Goal: Transaction & Acquisition: Purchase product/service

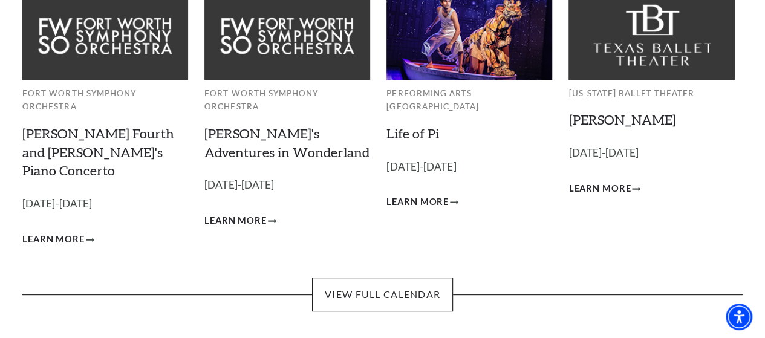
scroll to position [121, 0]
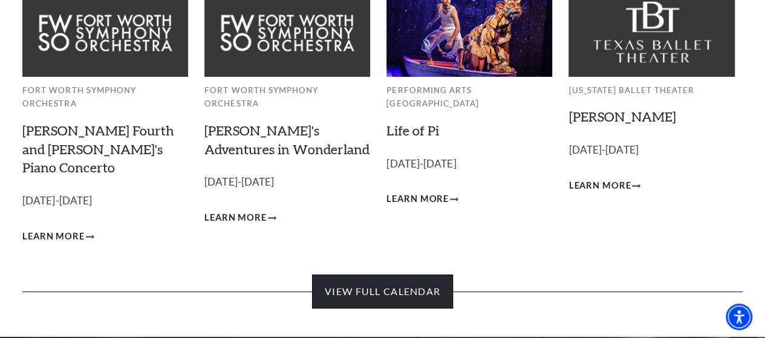
click at [382, 274] on link "View Full Calendar" at bounding box center [382, 291] width 141 height 34
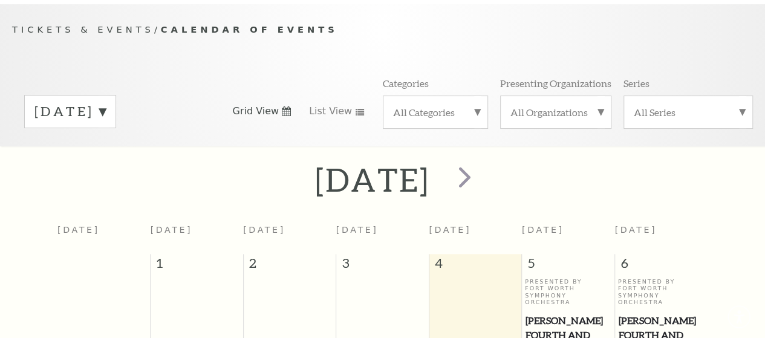
scroll to position [106, 0]
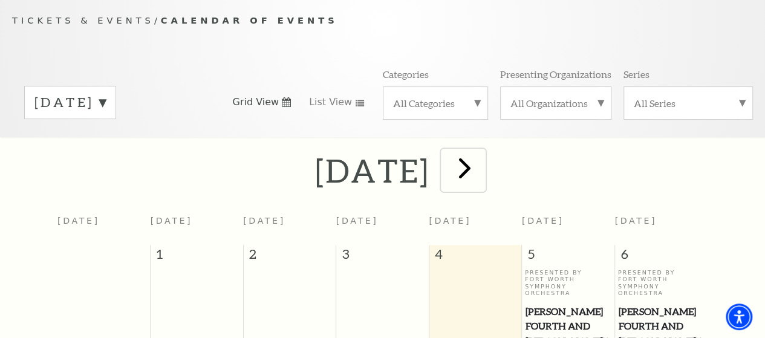
click at [482, 170] on span "next" at bounding box center [464, 168] width 34 height 34
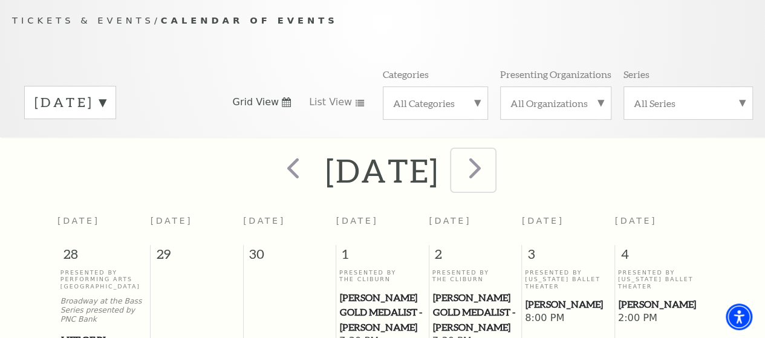
click at [492, 173] on span "next" at bounding box center [475, 168] width 34 height 34
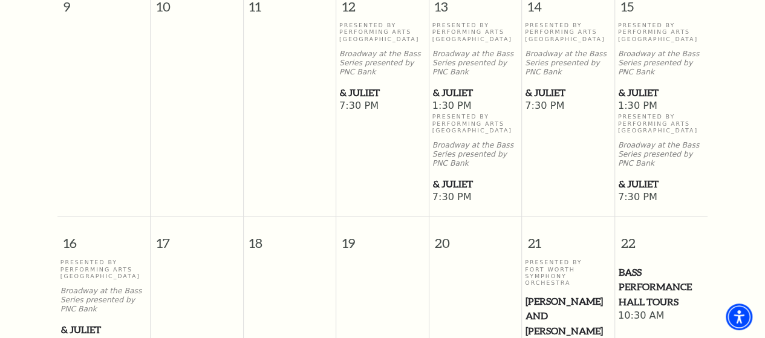
scroll to position [892, 0]
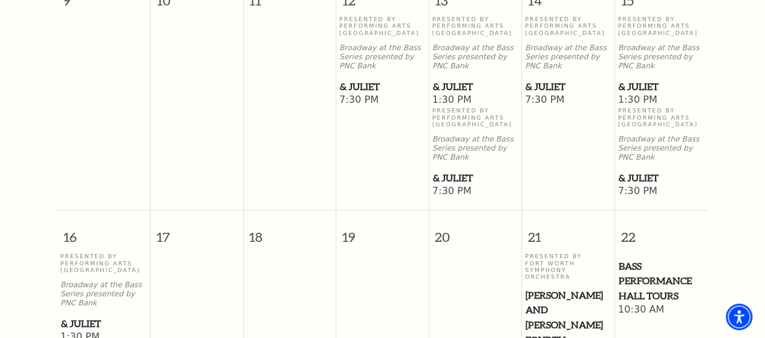
click at [624, 94] on span "& Juliet" at bounding box center [661, 86] width 86 height 15
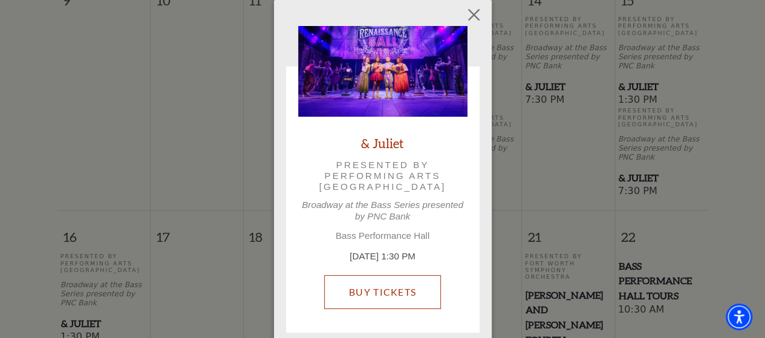
click at [401, 299] on link "Buy Tickets" at bounding box center [382, 292] width 117 height 34
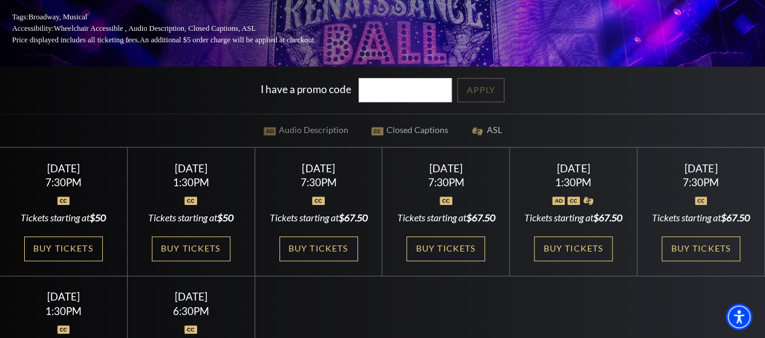
scroll to position [242, 0]
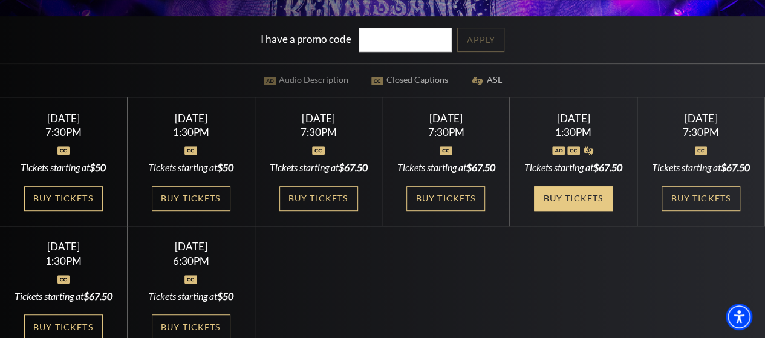
click at [575, 211] on link "Buy Tickets" at bounding box center [573, 198] width 79 height 25
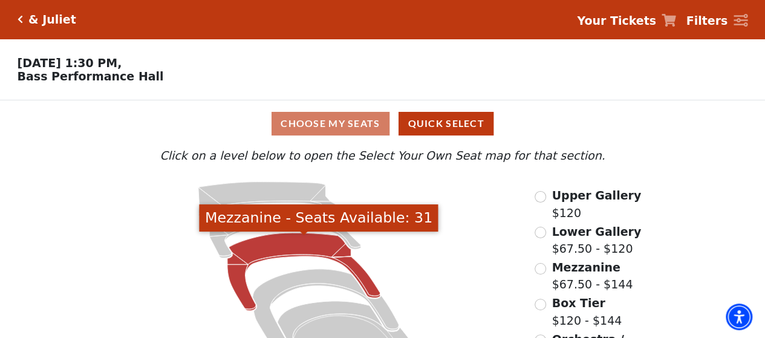
click at [284, 248] on icon "Mezzanine - Seats Available: 31" at bounding box center [303, 272] width 153 height 78
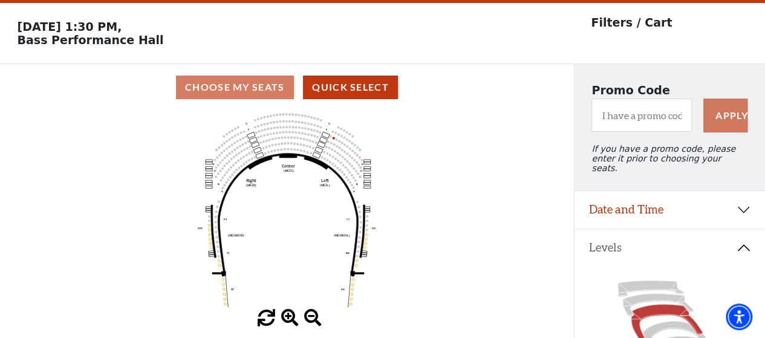
scroll to position [56, 0]
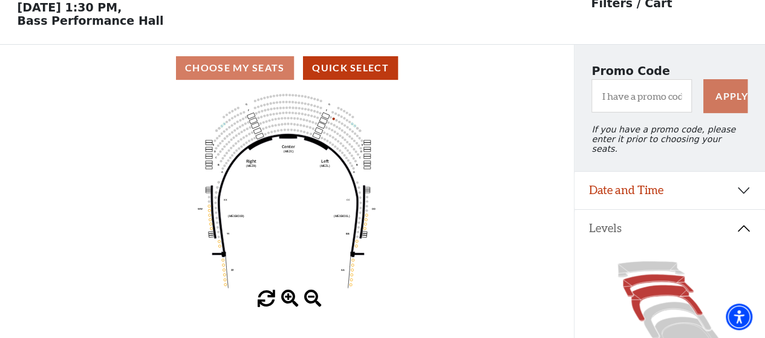
click at [647, 277] on icon at bounding box center [658, 285] width 71 height 22
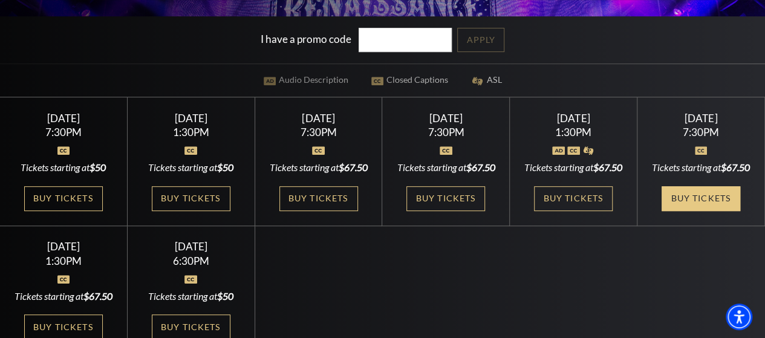
click at [713, 211] on link "Buy Tickets" at bounding box center [700, 198] width 79 height 25
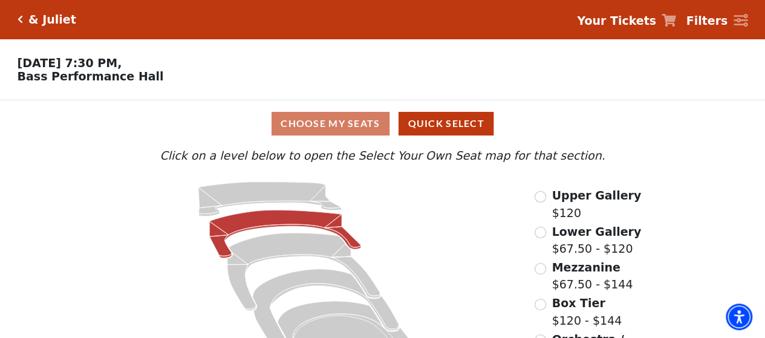
click at [260, 225] on icon at bounding box center [286, 234] width 152 height 48
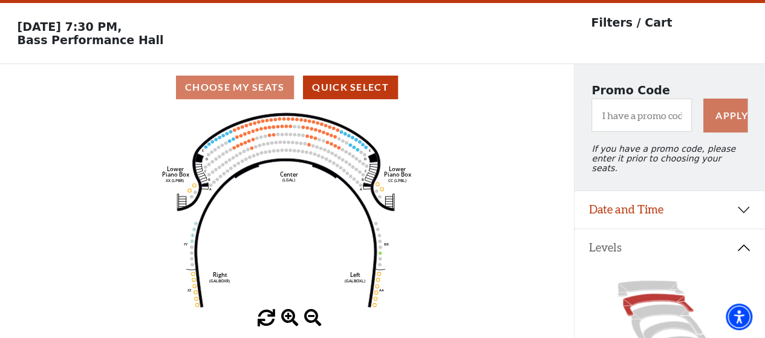
scroll to position [56, 0]
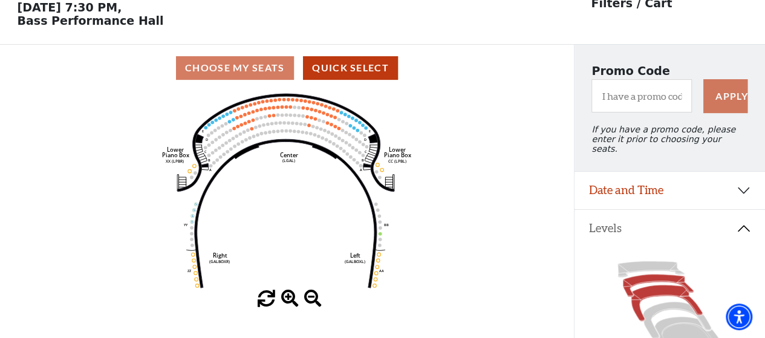
click at [637, 287] on icon at bounding box center [665, 303] width 71 height 36
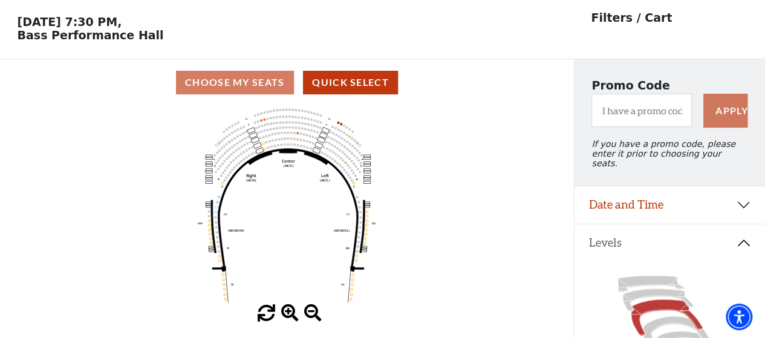
scroll to position [60, 0]
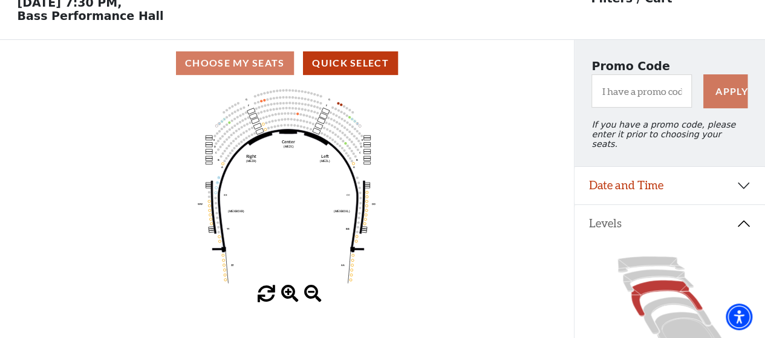
click at [290, 298] on span at bounding box center [290, 294] width 18 height 18
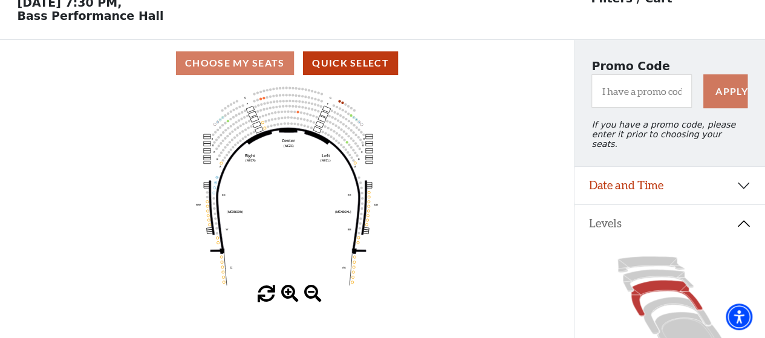
click at [290, 298] on span at bounding box center [290, 294] width 18 height 18
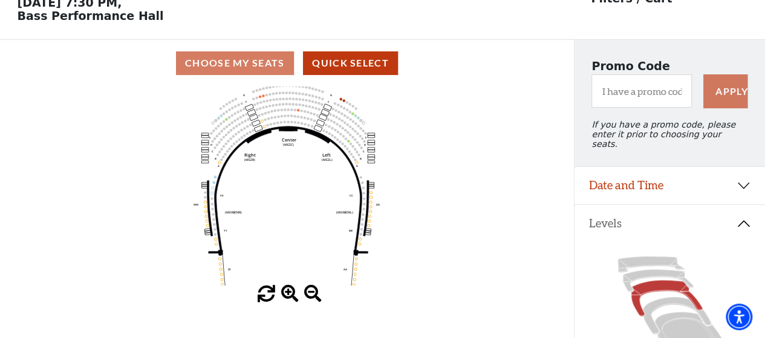
click at [290, 298] on span at bounding box center [290, 294] width 18 height 18
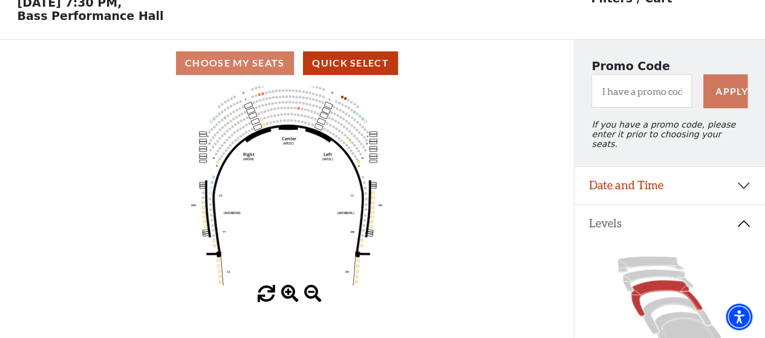
click at [290, 298] on span at bounding box center [290, 294] width 18 height 18
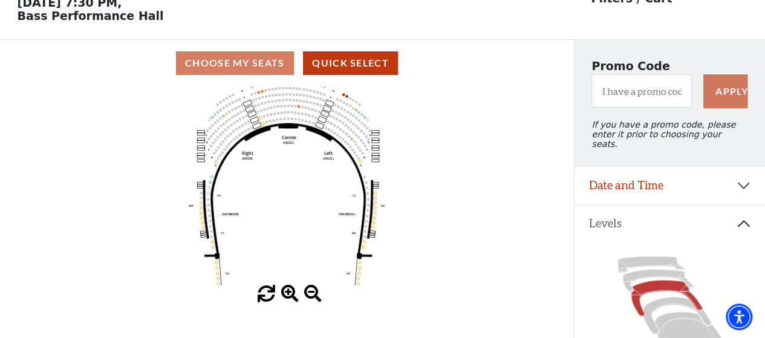
click at [290, 298] on span at bounding box center [290, 294] width 18 height 18
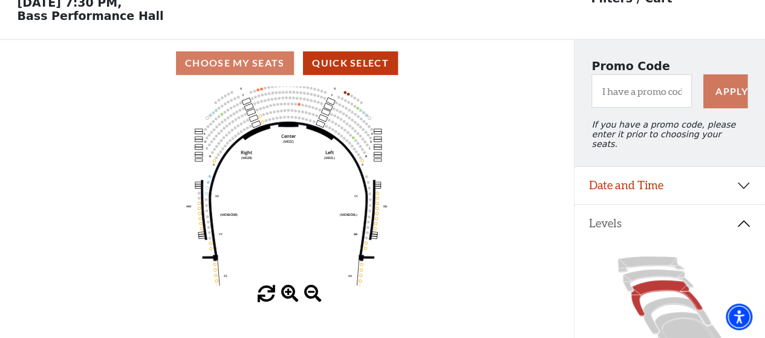
click at [290, 298] on span at bounding box center [290, 294] width 18 height 18
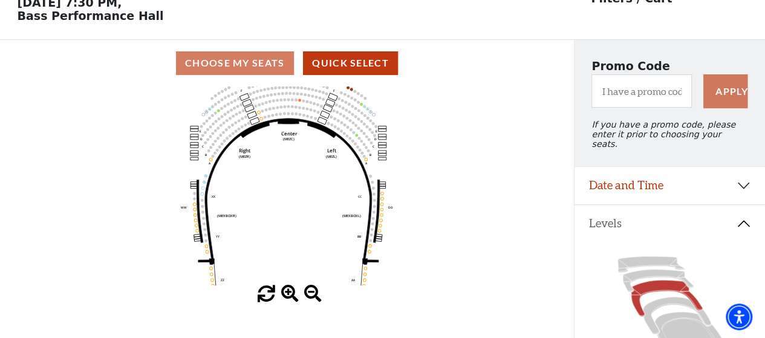
click at [290, 298] on span at bounding box center [290, 294] width 18 height 18
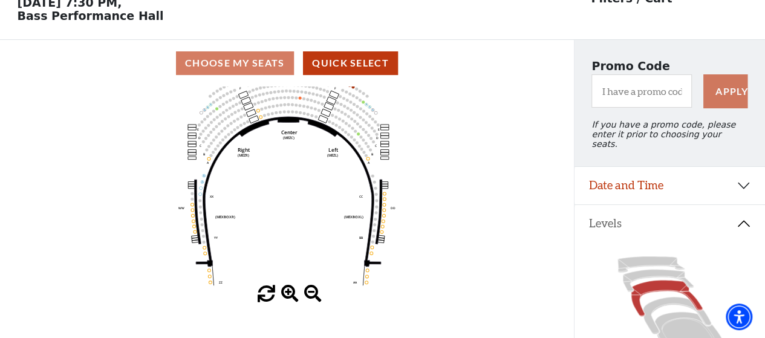
click at [290, 298] on span at bounding box center [290, 294] width 18 height 18
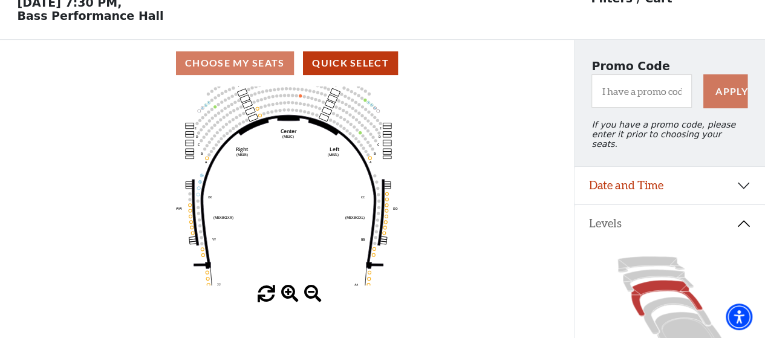
click at [290, 298] on span at bounding box center [290, 294] width 18 height 18
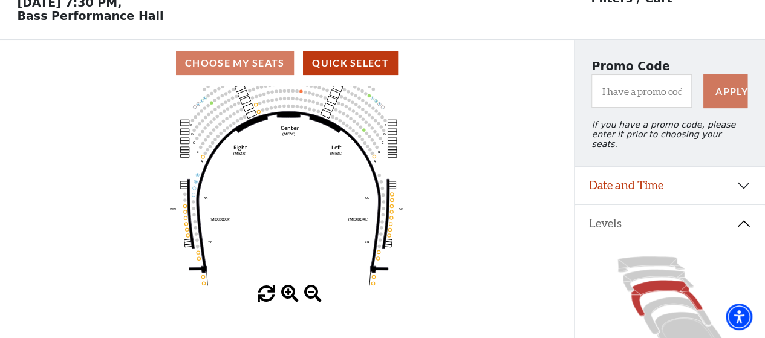
click at [290, 298] on span at bounding box center [290, 294] width 18 height 18
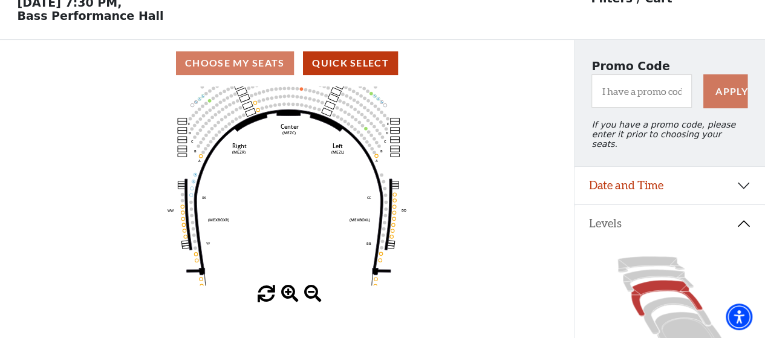
click at [290, 298] on span at bounding box center [290, 294] width 18 height 18
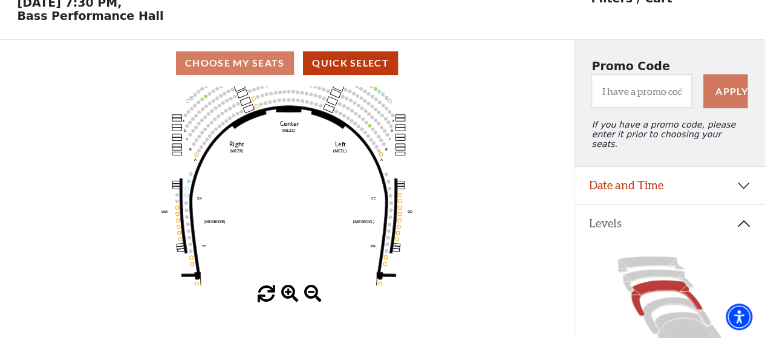
click at [290, 298] on span at bounding box center [290, 294] width 18 height 18
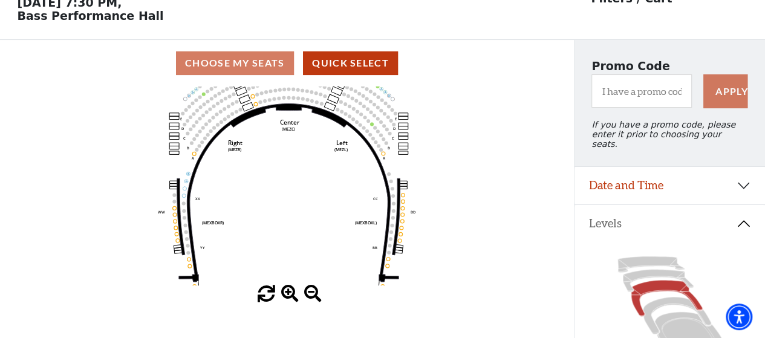
click at [290, 298] on span at bounding box center [290, 294] width 18 height 18
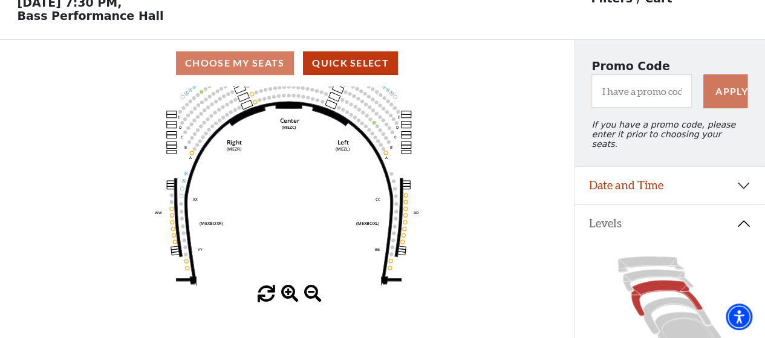
click at [290, 298] on span at bounding box center [290, 294] width 18 height 18
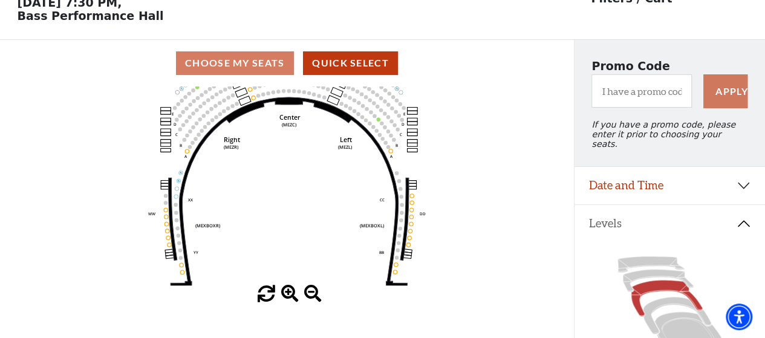
click at [290, 298] on span at bounding box center [290, 294] width 18 height 18
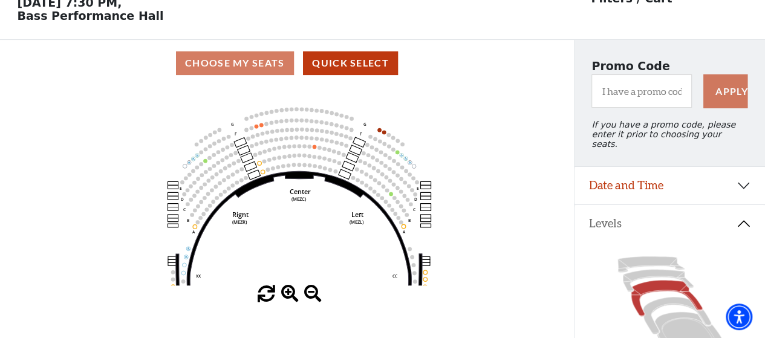
drag, startPoint x: 309, startPoint y: 225, endPoint x: 313, endPoint y: 245, distance: 20.8
click at [313, 245] on icon "Center (MEZC) Right (MEZR) Left (MEZL) (MEXBOXR) (MEXBOXL) XX WW CC DD YY BB ZZ…" at bounding box center [286, 185] width 516 height 199
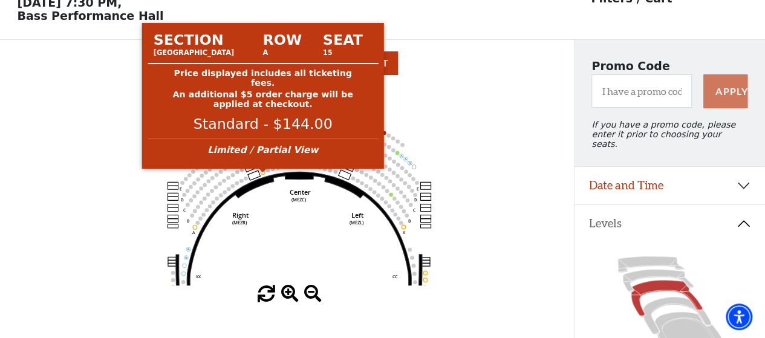
click at [264, 175] on circle at bounding box center [263, 172] width 4 height 4
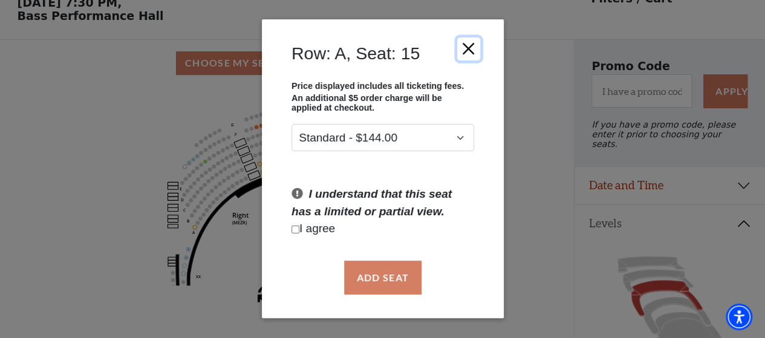
click at [471, 45] on button "Close" at bounding box center [467, 48] width 23 height 23
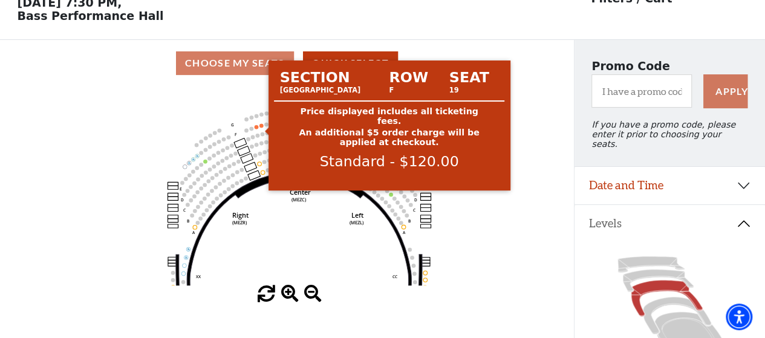
click at [261, 128] on circle at bounding box center [261, 125] width 4 height 4
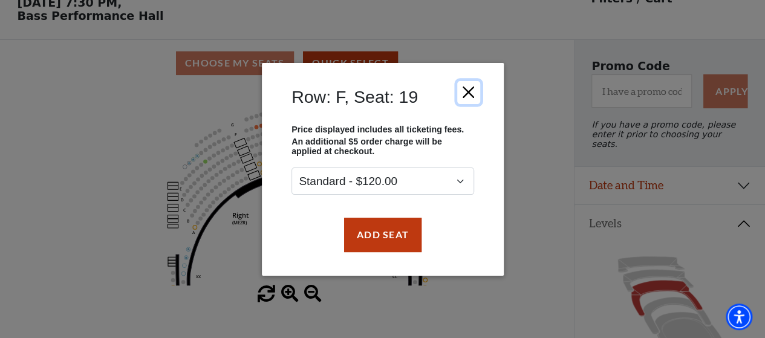
click at [471, 91] on button "Close" at bounding box center [467, 91] width 23 height 23
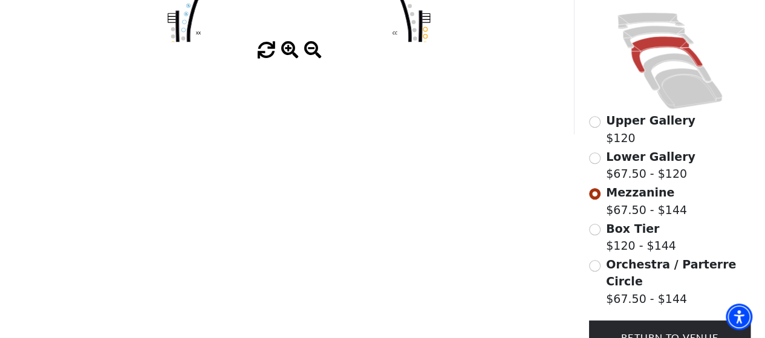
scroll to position [400, 0]
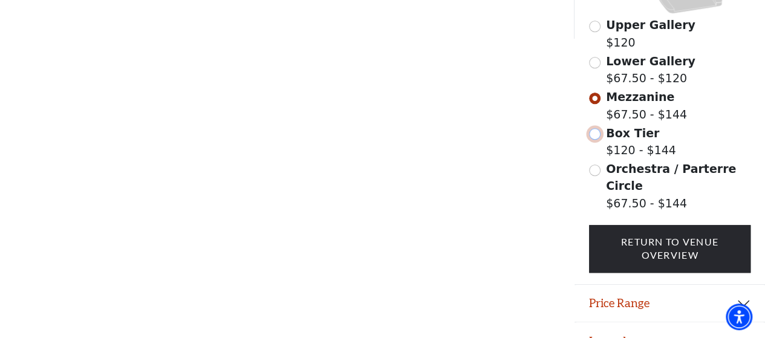
click at [595, 131] on input "Box Tier$120 - $144\a" at bounding box center [594, 133] width 11 height 11
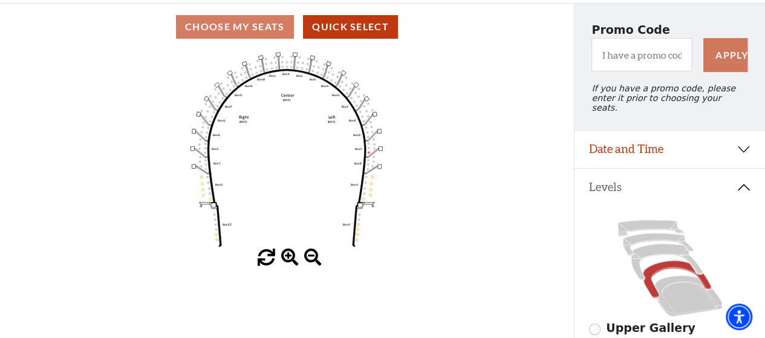
scroll to position [116, 0]
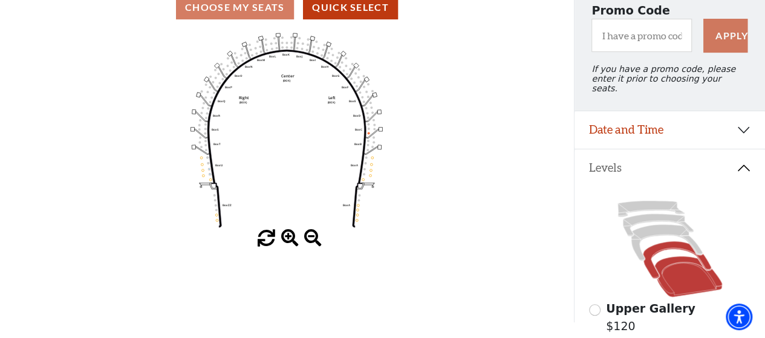
click at [664, 269] on icon at bounding box center [688, 276] width 68 height 41
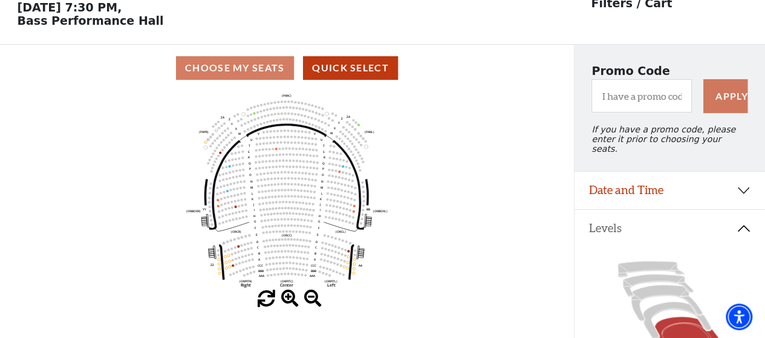
scroll to position [0, 0]
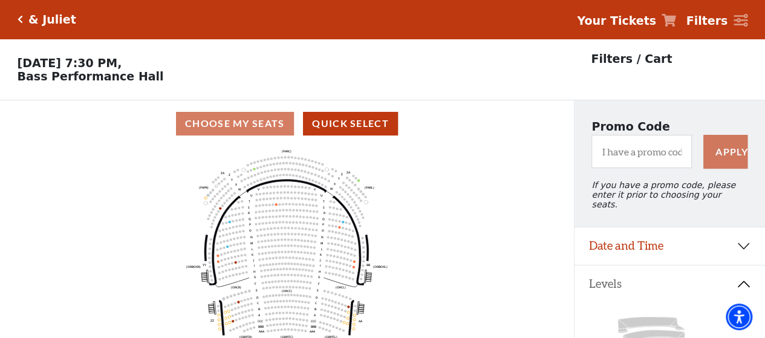
click at [20, 16] on icon "Click here to go back to filters" at bounding box center [20, 19] width 5 height 8
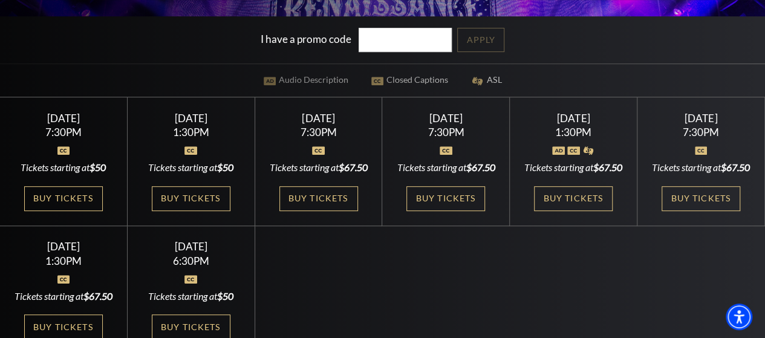
scroll to position [423, 0]
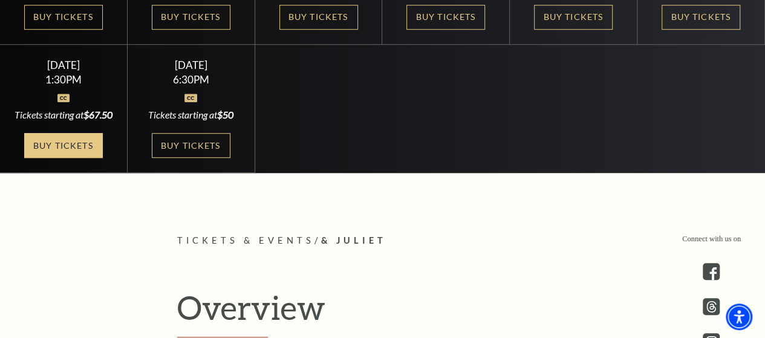
click at [70, 158] on link "Buy Tickets" at bounding box center [63, 145] width 79 height 25
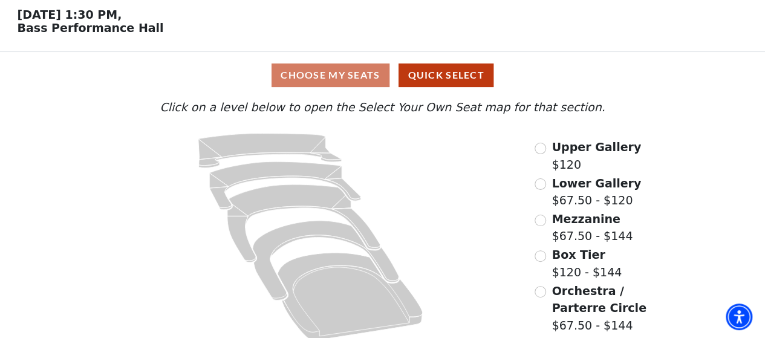
scroll to position [60, 0]
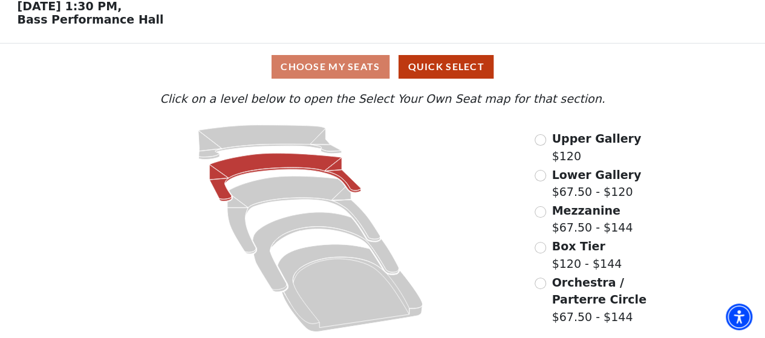
click at [284, 161] on icon at bounding box center [286, 177] width 152 height 48
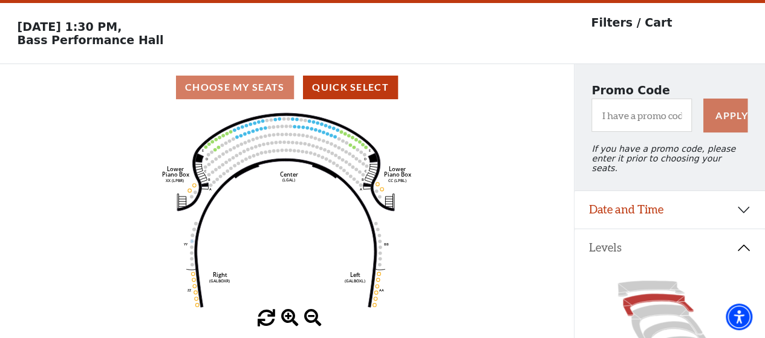
scroll to position [56, 0]
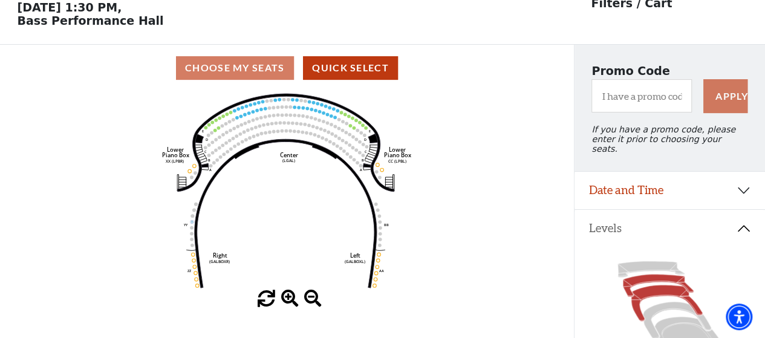
click at [638, 287] on icon at bounding box center [665, 303] width 71 height 36
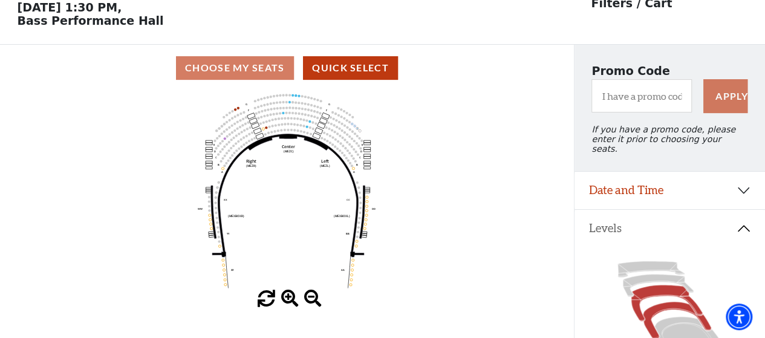
click at [653, 303] on icon at bounding box center [677, 320] width 68 height 37
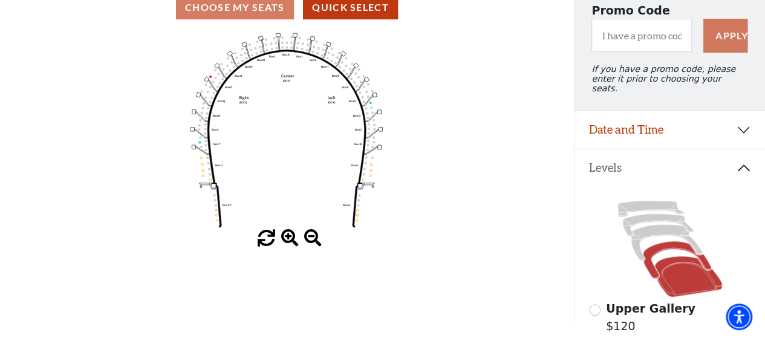
scroll to position [116, 0]
click at [698, 287] on icon at bounding box center [688, 276] width 68 height 41
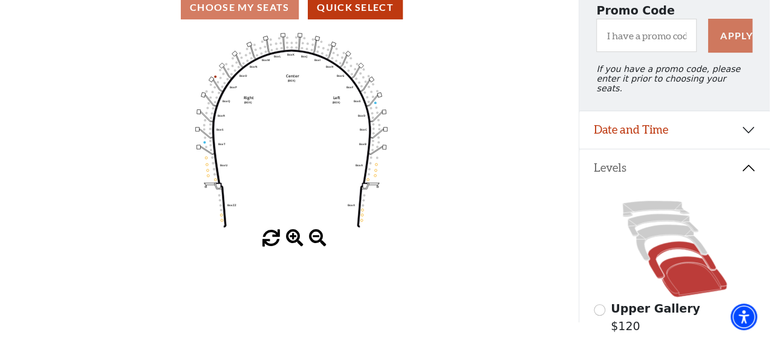
scroll to position [0, 0]
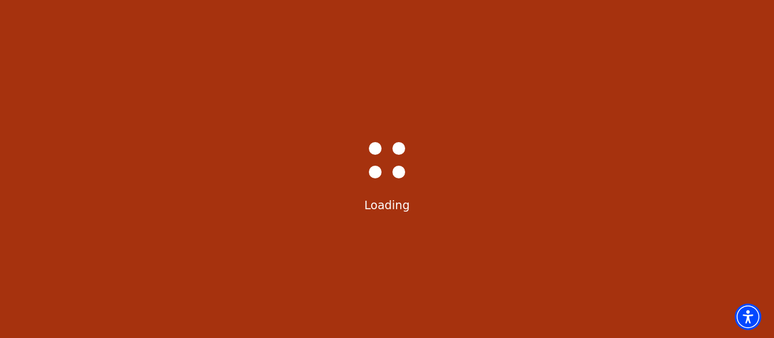
select select "6234"
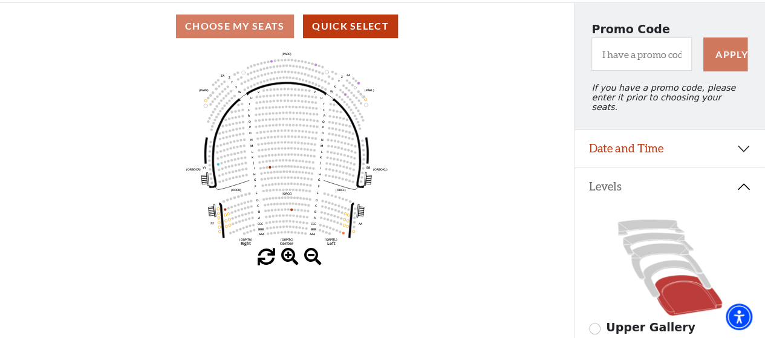
scroll to position [116, 0]
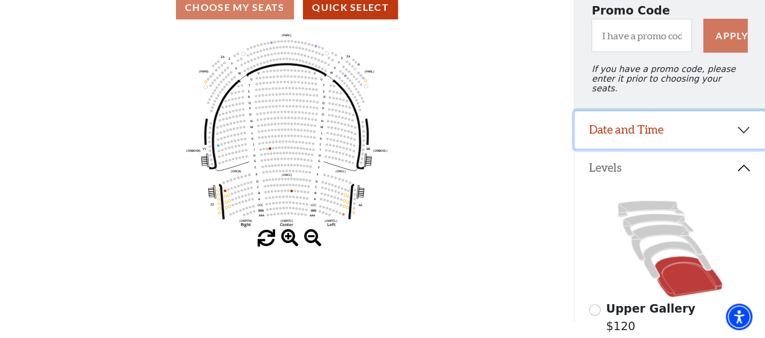
click at [607, 122] on button "Date and Time" at bounding box center [669, 129] width 190 height 37
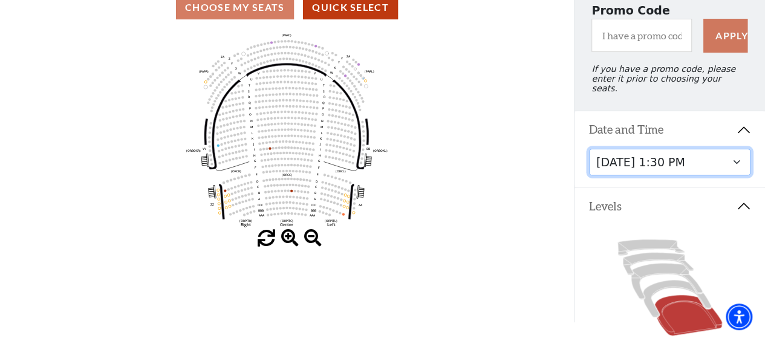
click at [640, 152] on select "Thursday, November 13 at 1:30 PM Wednesday, November 12 at 7:30 PM Thursday, No…" at bounding box center [670, 162] width 162 height 27
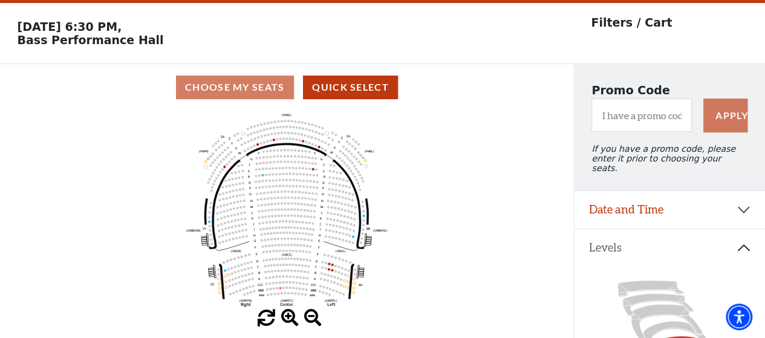
scroll to position [56, 0]
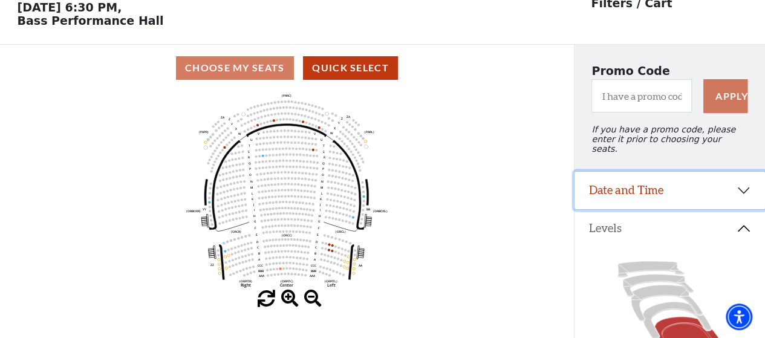
click at [625, 188] on button "Date and Time" at bounding box center [669, 190] width 190 height 37
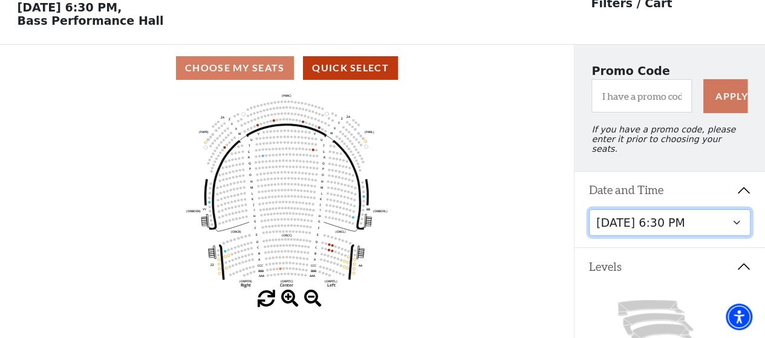
click at [639, 213] on select "Thursday, November 13 at 1:30 PM Wednesday, November 12 at 7:30 PM Thursday, No…" at bounding box center [670, 222] width 162 height 27
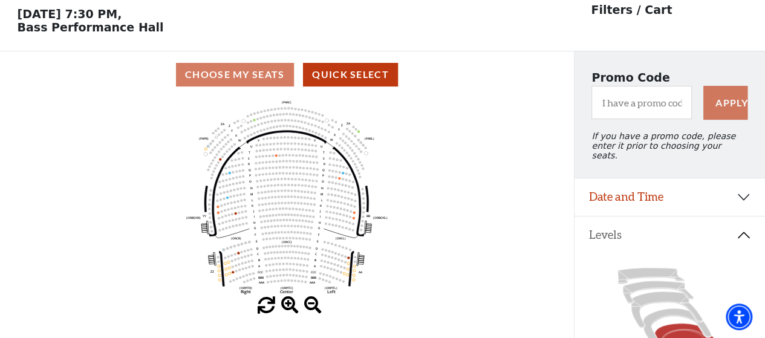
scroll to position [56, 0]
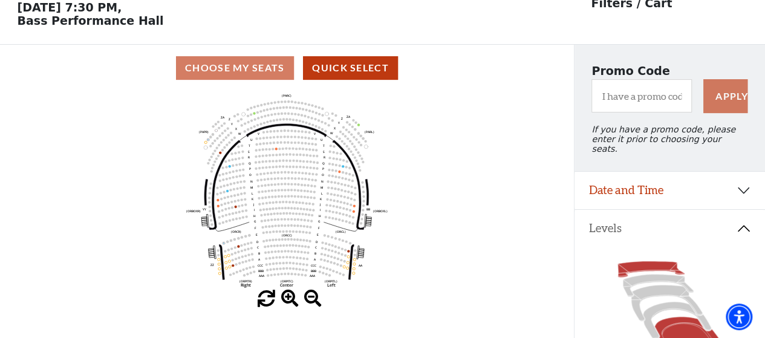
click at [651, 261] on icon at bounding box center [650, 269] width 66 height 16
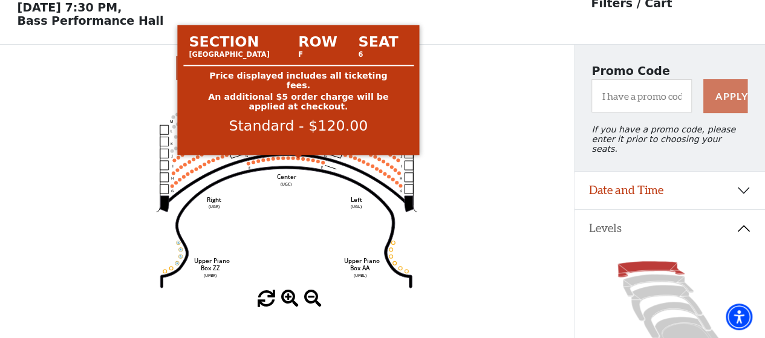
click at [297, 160] on circle at bounding box center [298, 159] width 4 height 4
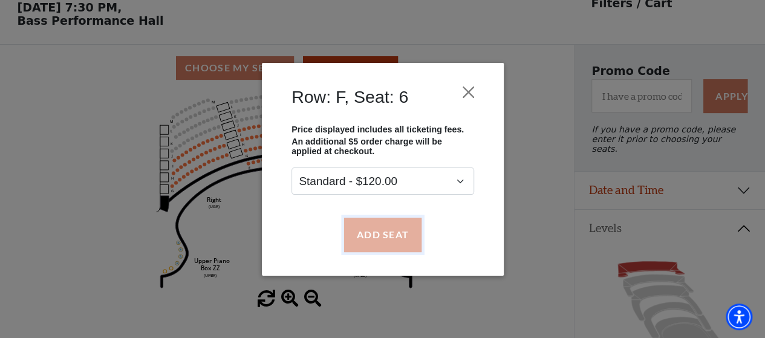
click at [388, 245] on button "Add Seat" at bounding box center [381, 235] width 77 height 34
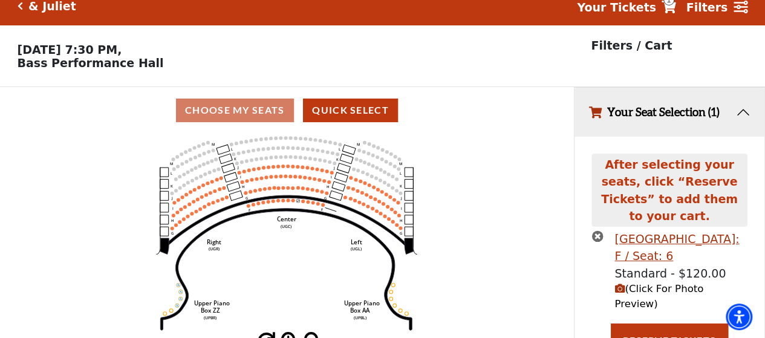
scroll to position [3, 0]
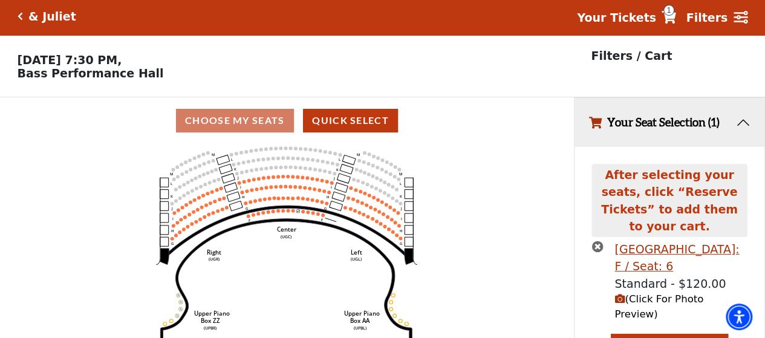
click at [290, 214] on icon "Center (UGC) Right (UGR) Left (UGL) Upper Piano Box ZZ (UPBR) Upper Piano Box A…" at bounding box center [286, 243] width 516 height 199
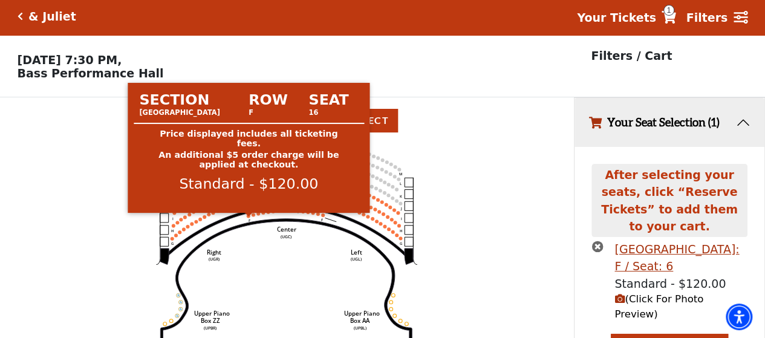
click at [248, 218] on circle at bounding box center [249, 216] width 4 height 4
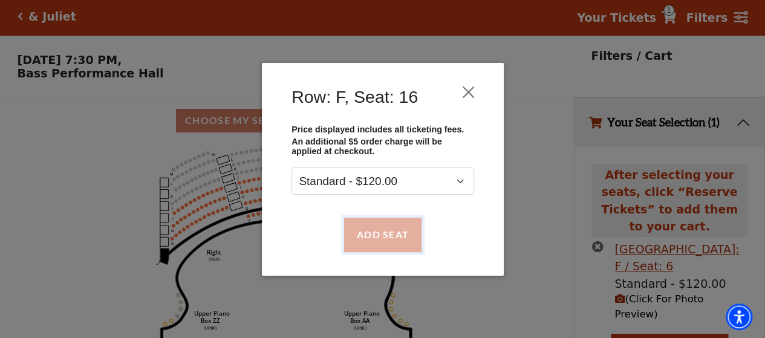
click at [381, 229] on button "Add Seat" at bounding box center [381, 235] width 77 height 34
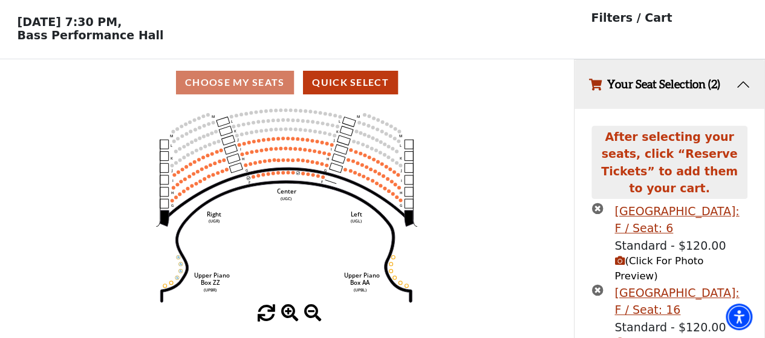
scroll to position [70, 0]
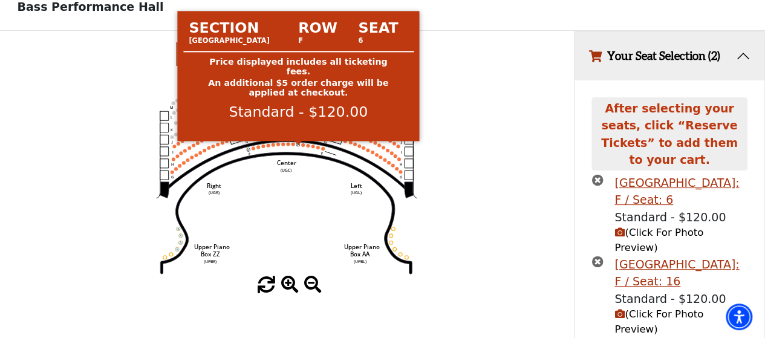
click at [297, 146] on circle at bounding box center [298, 145] width 4 height 4
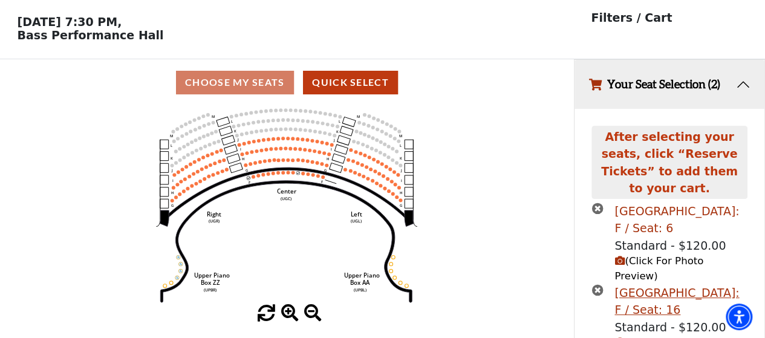
scroll to position [60, 0]
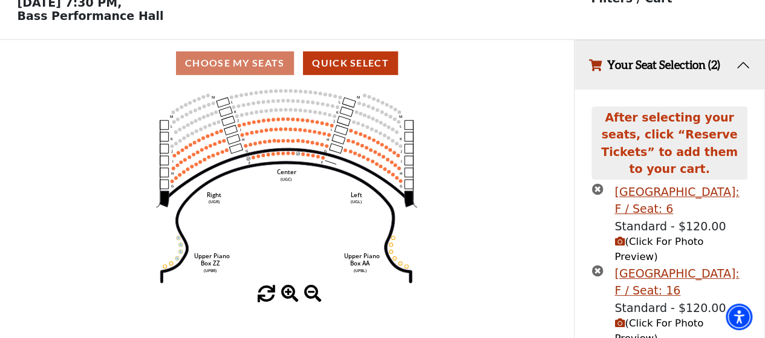
click at [599, 265] on icon "times-circle" at bounding box center [596, 270] width 11 height 11
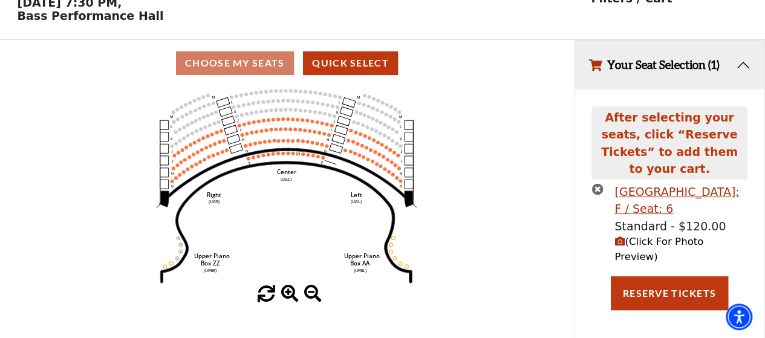
scroll to position [32, 0]
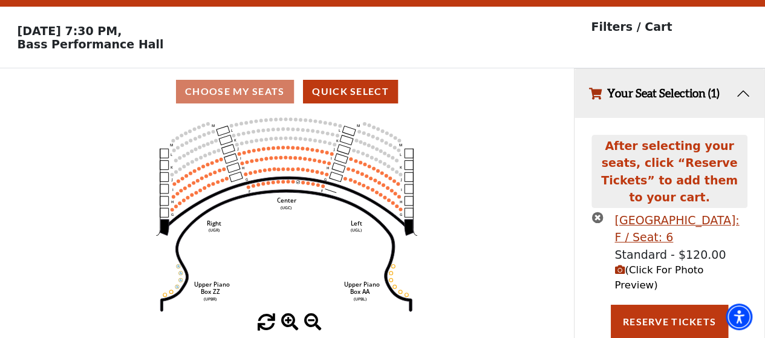
click at [600, 212] on icon "times-circle" at bounding box center [596, 217] width 11 height 11
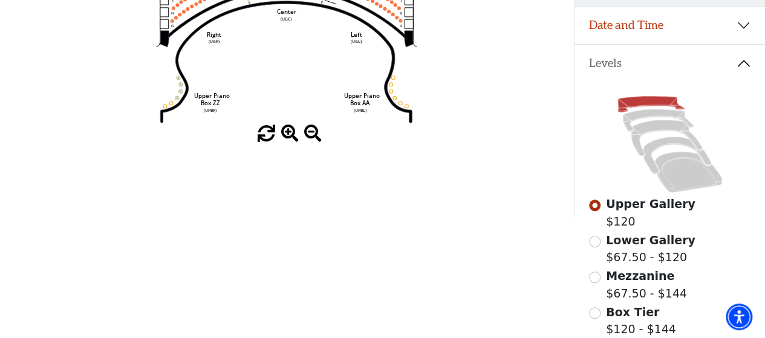
scroll to position [224, 0]
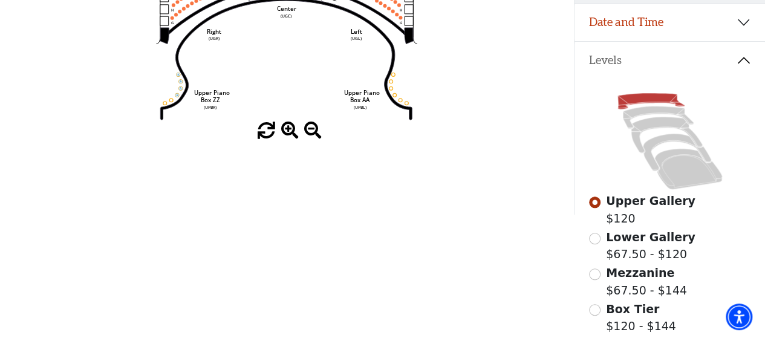
click at [662, 111] on icon at bounding box center [670, 141] width 162 height 102
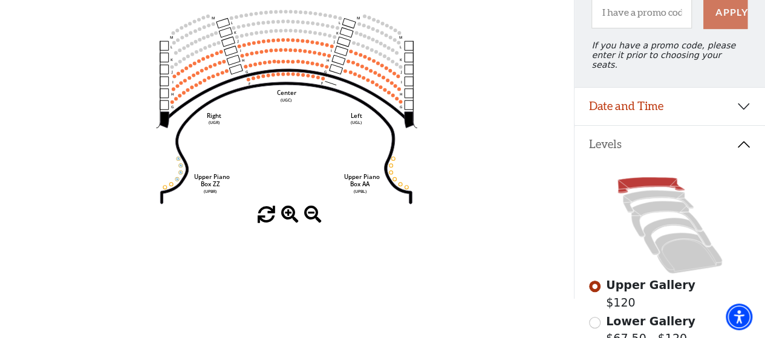
scroll to position [42, 0]
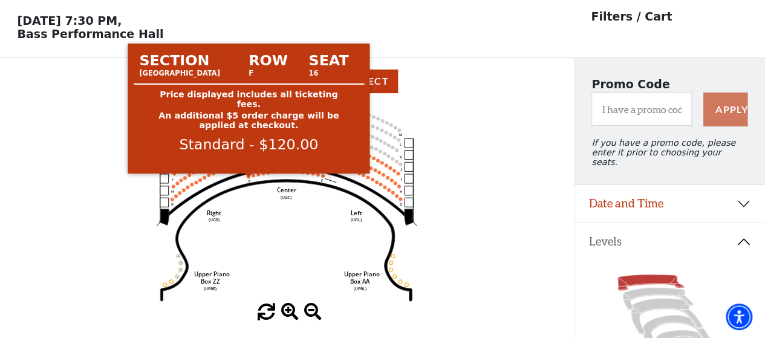
click at [248, 178] on circle at bounding box center [249, 177] width 4 height 4
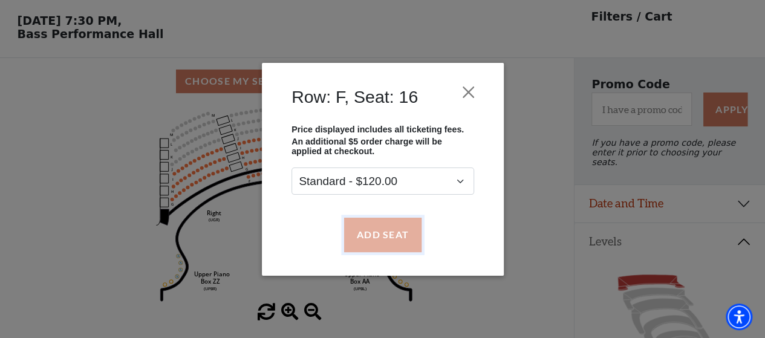
click at [361, 227] on button "Add Seat" at bounding box center [381, 235] width 77 height 34
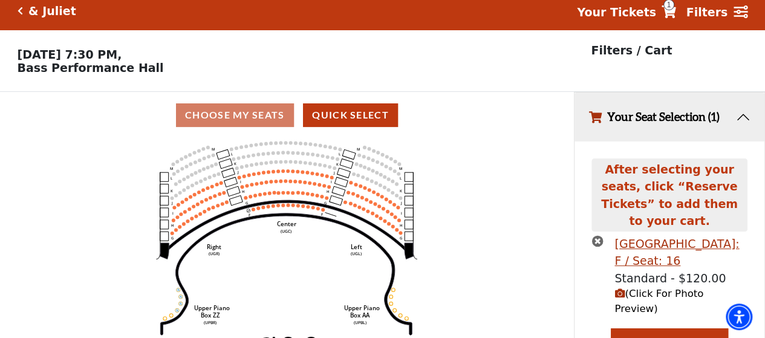
scroll to position [3, 0]
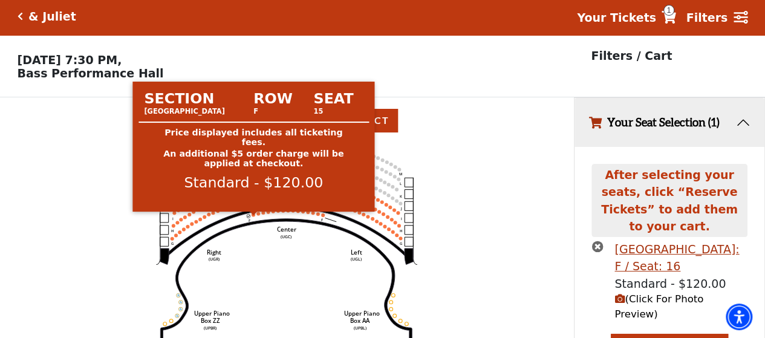
click at [253, 216] on circle at bounding box center [253, 215] width 4 height 4
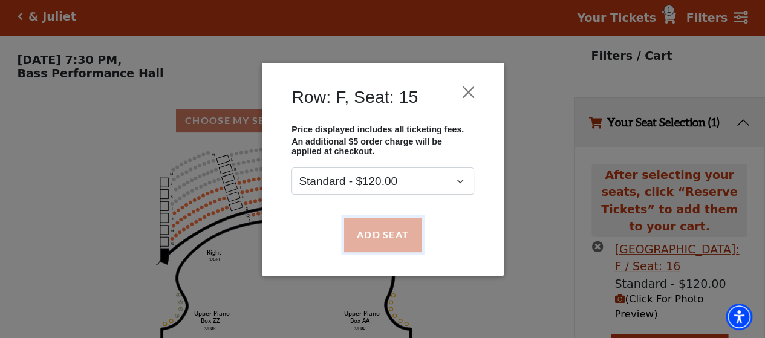
click at [355, 239] on button "Add Seat" at bounding box center [381, 235] width 77 height 34
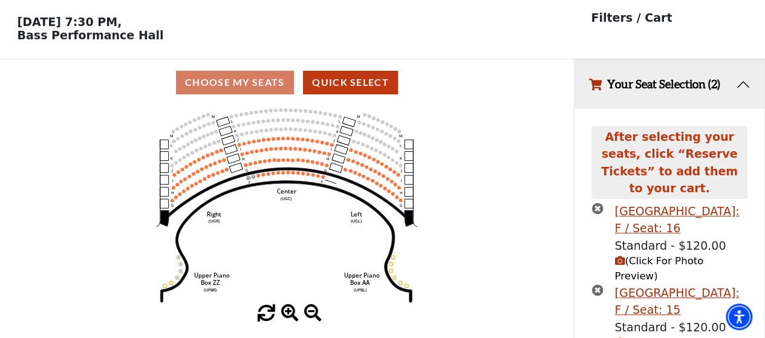
scroll to position [70, 0]
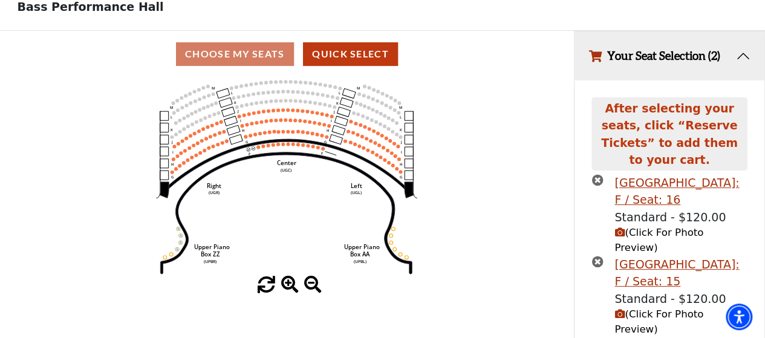
click at [624, 227] on span "(Click For Photo Preview)" at bounding box center [658, 240] width 89 height 27
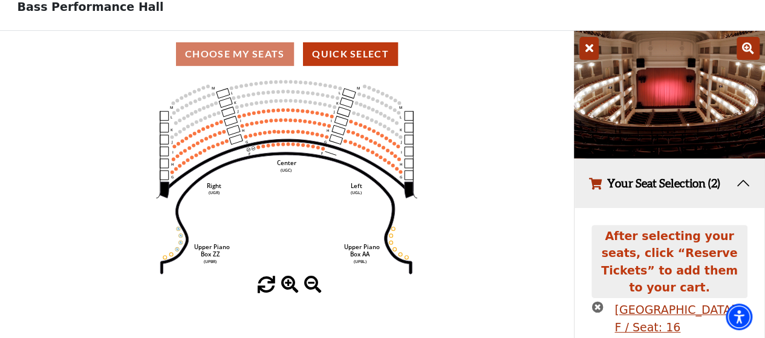
click at [595, 301] on icon "times-circle" at bounding box center [596, 306] width 11 height 11
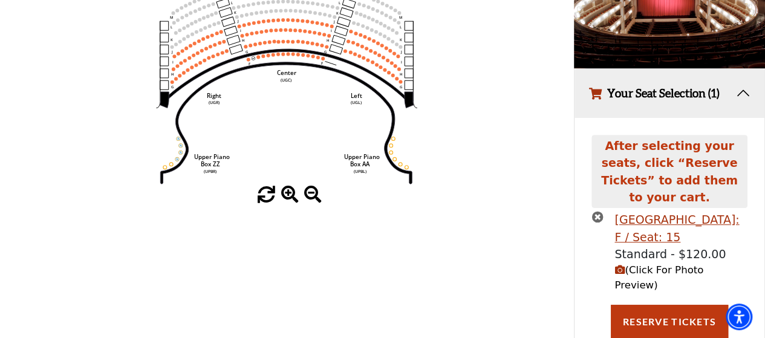
click at [594, 211] on icon "times-circle" at bounding box center [596, 216] width 11 height 11
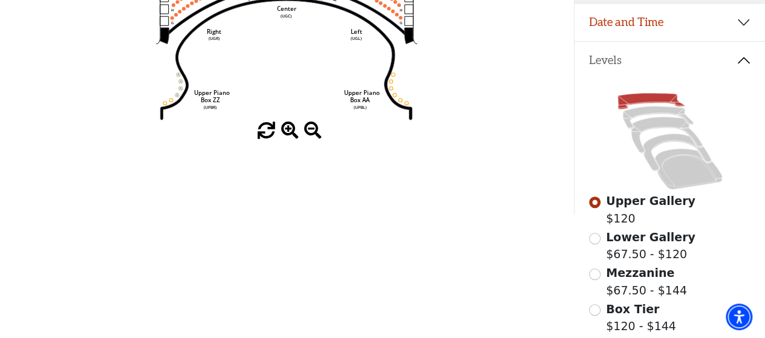
scroll to position [103, 0]
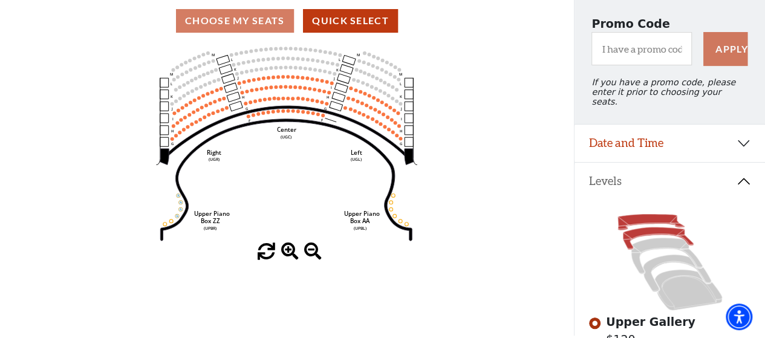
click at [634, 233] on icon at bounding box center [658, 238] width 71 height 22
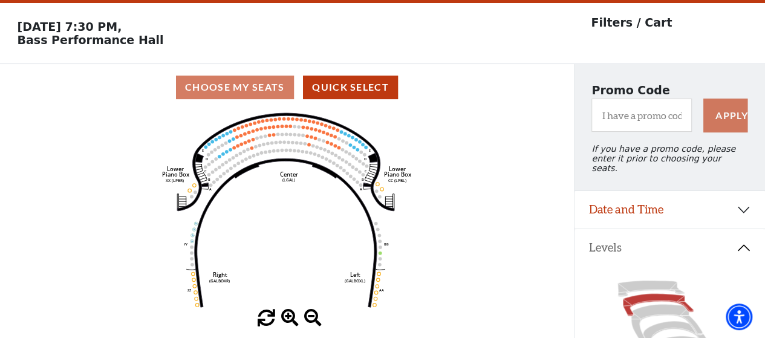
scroll to position [56, 0]
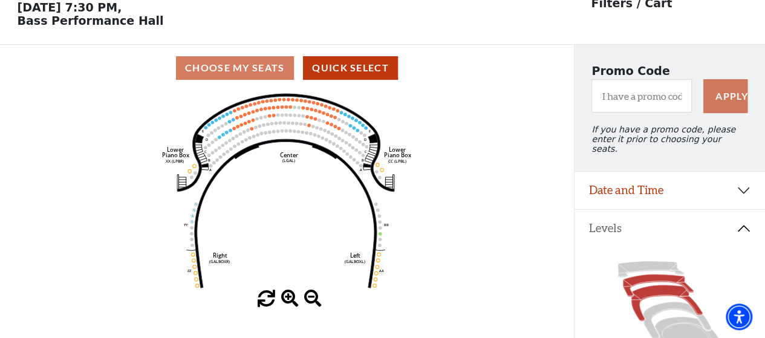
click at [643, 287] on icon at bounding box center [665, 303] width 71 height 36
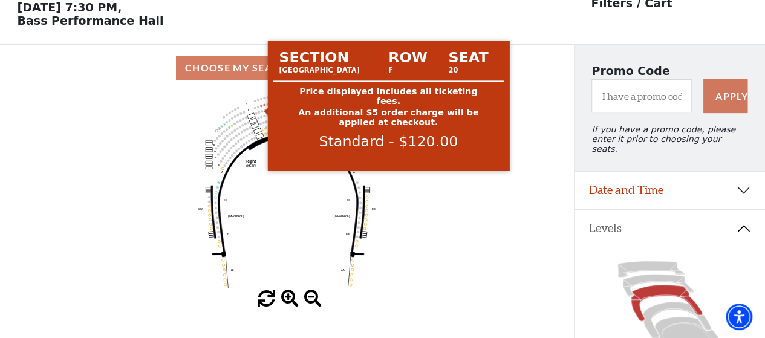
click at [262, 107] on circle at bounding box center [261, 106] width 2 height 2
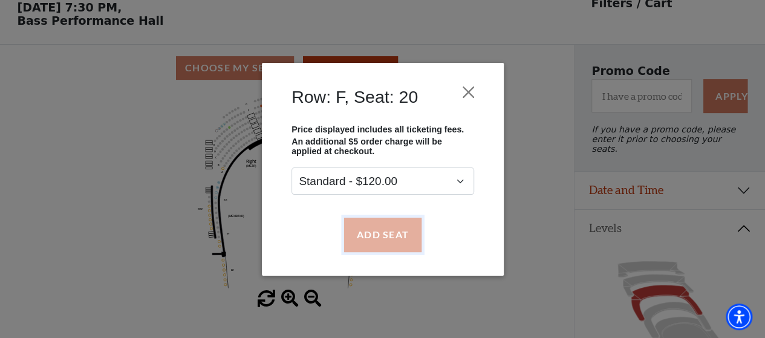
click at [386, 236] on button "Add Seat" at bounding box center [381, 235] width 77 height 34
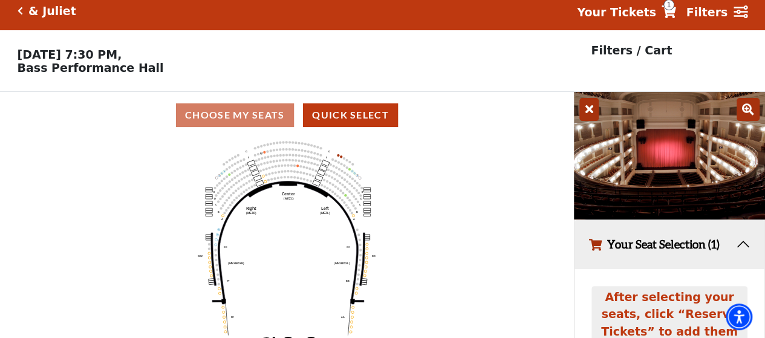
scroll to position [3, 0]
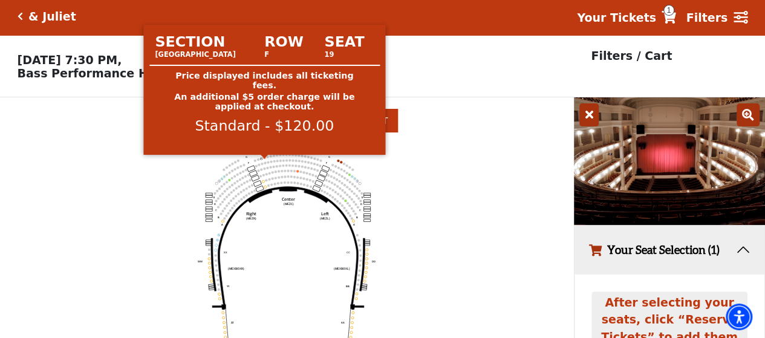
click at [265, 158] on circle at bounding box center [265, 157] width 2 height 2
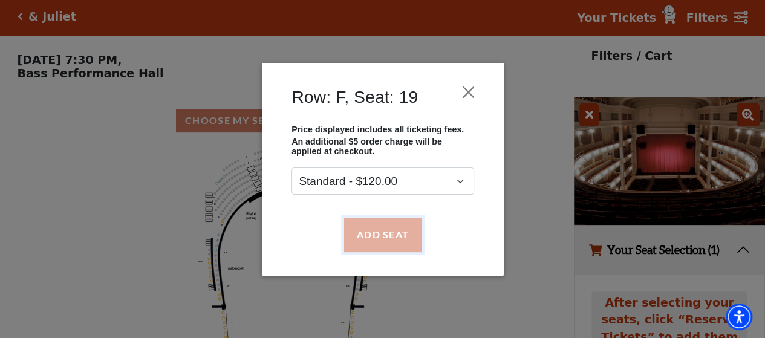
click at [400, 237] on button "Add Seat" at bounding box center [381, 235] width 77 height 34
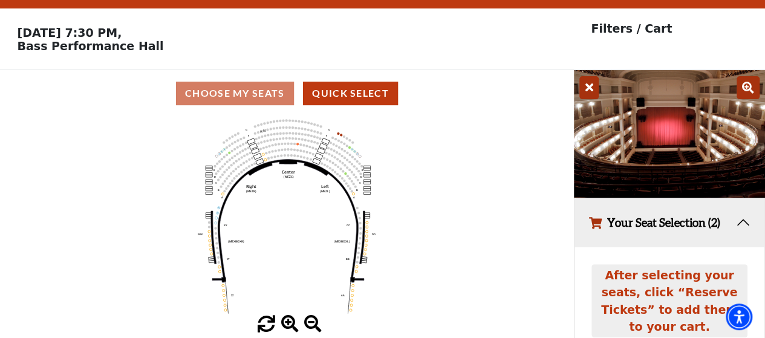
scroll to position [0, 0]
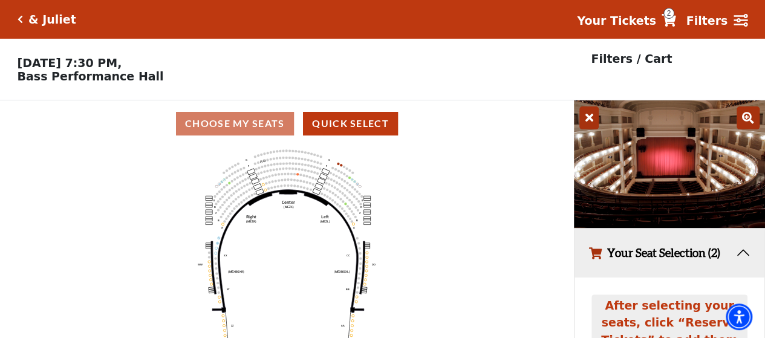
click at [691, 254] on button "Your Seat Selection (2)" at bounding box center [669, 252] width 190 height 49
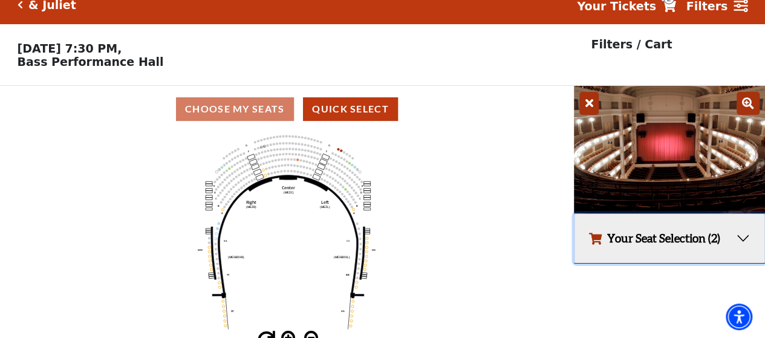
scroll to position [28, 0]
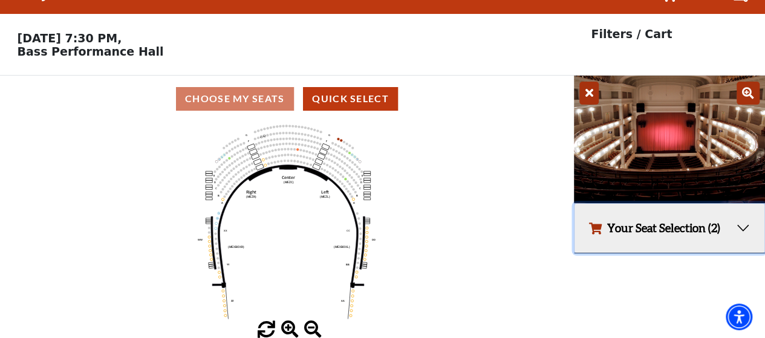
click at [650, 221] on button "Your Seat Selection (2)" at bounding box center [669, 228] width 190 height 49
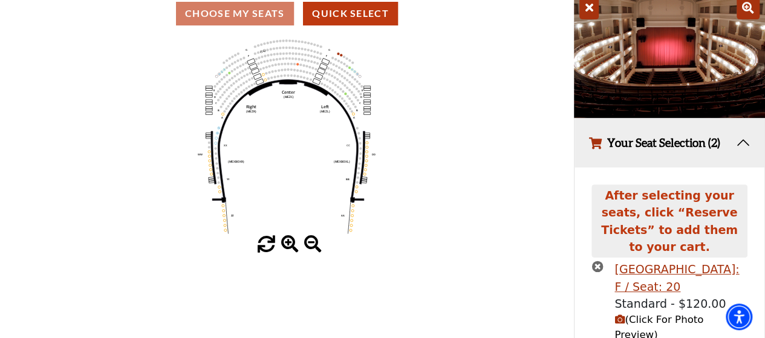
scroll to position [0, 0]
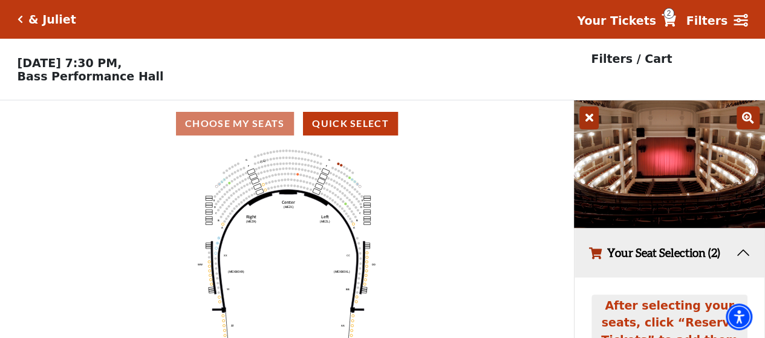
click at [253, 132] on div "Choose My Seats Quick Select" at bounding box center [287, 124] width 574 height 24
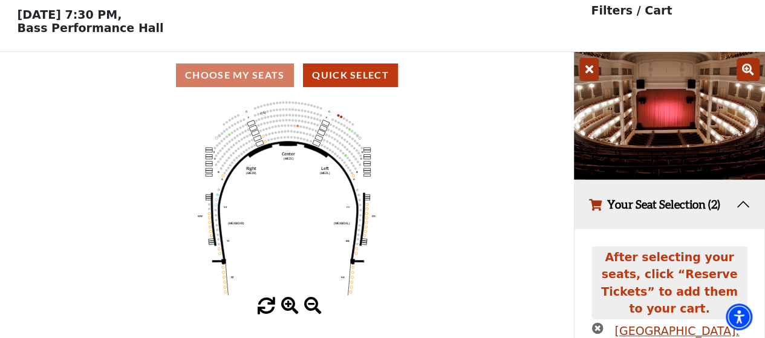
scroll to position [121, 0]
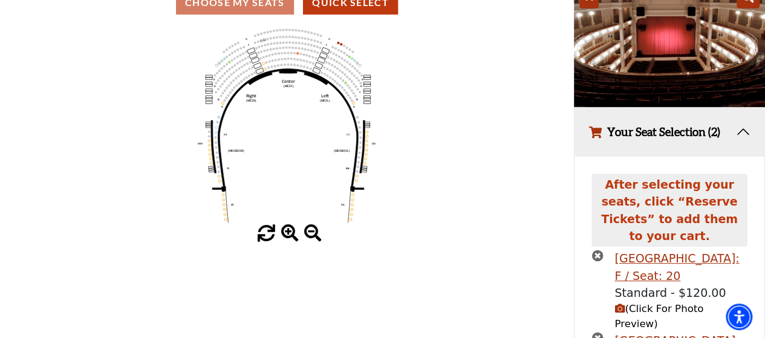
click at [598, 250] on icon "times-circle" at bounding box center [596, 255] width 11 height 11
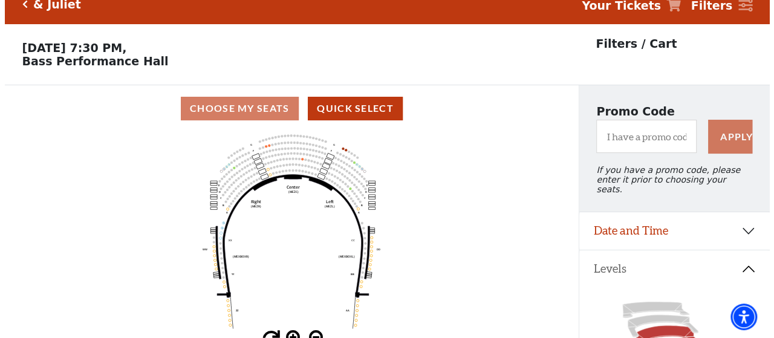
scroll to position [0, 0]
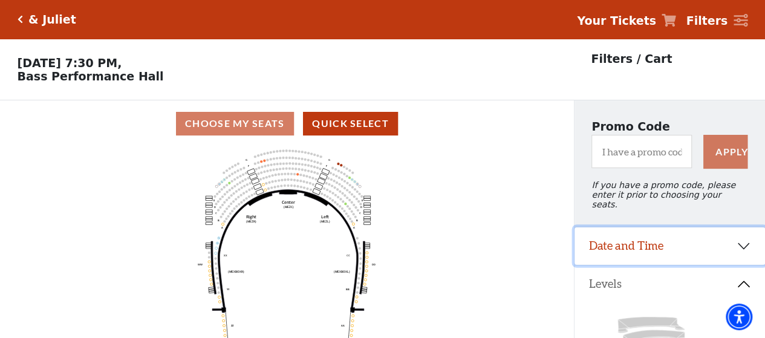
drag, startPoint x: 637, startPoint y: 232, endPoint x: 638, endPoint y: 240, distance: 8.0
click at [638, 240] on button "Date and Time" at bounding box center [669, 245] width 190 height 37
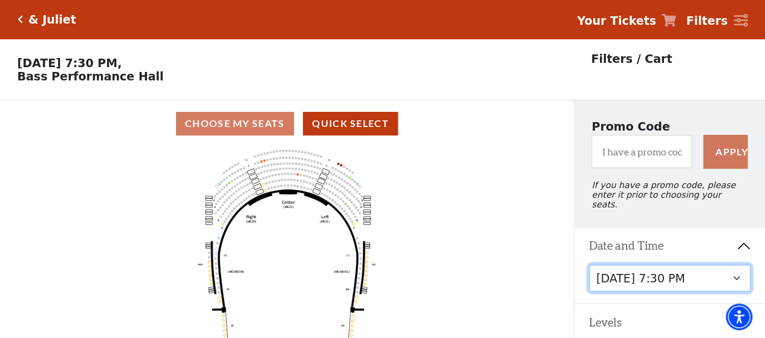
click at [646, 265] on select "Thursday, November 13 at 1:30 PM Wednesday, November 12 at 7:30 PM Thursday, No…" at bounding box center [670, 278] width 162 height 27
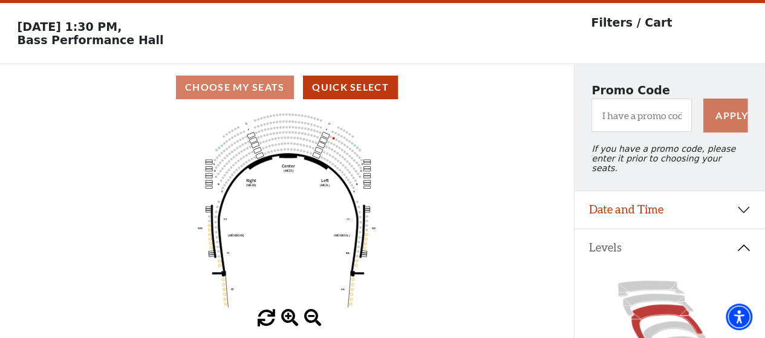
scroll to position [56, 0]
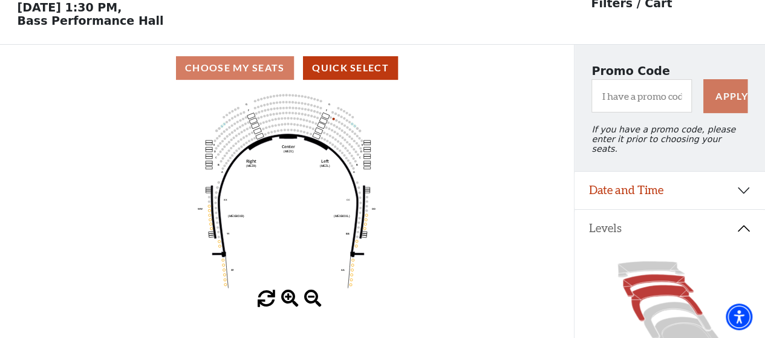
click at [653, 277] on icon at bounding box center [658, 285] width 71 height 22
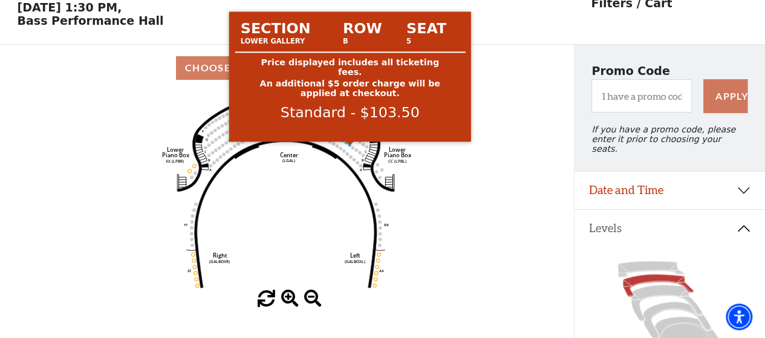
click at [349, 147] on circle at bounding box center [350, 145] width 4 height 4
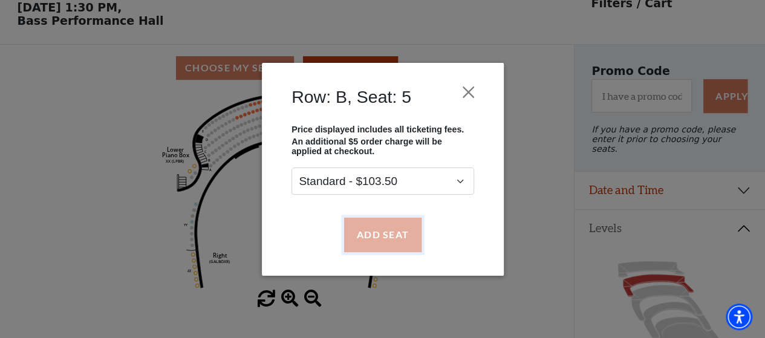
click at [376, 238] on button "Add Seat" at bounding box center [381, 235] width 77 height 34
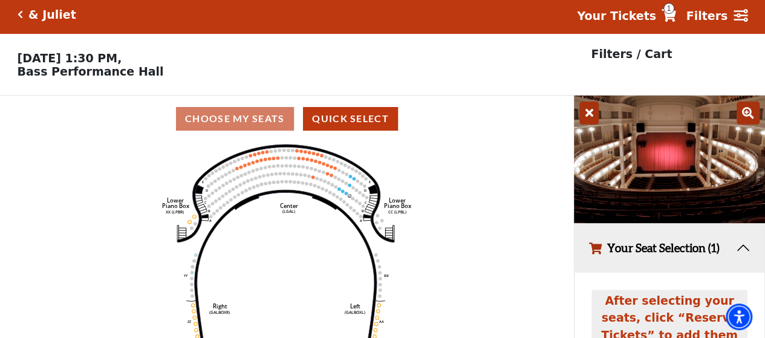
scroll to position [3, 0]
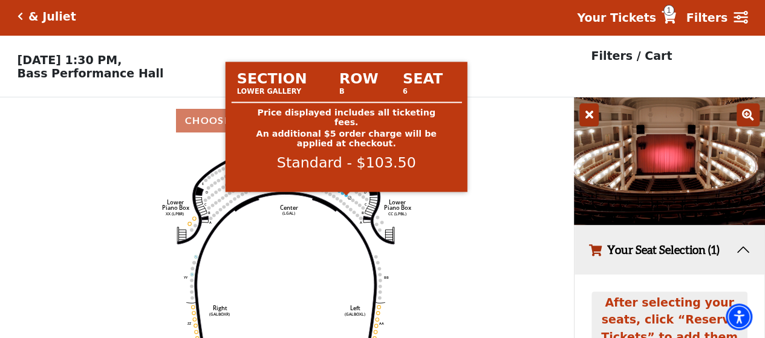
click at [347, 196] on div at bounding box center [346, 194] width 9 height 5
click at [345, 197] on circle at bounding box center [347, 195] width 4 height 4
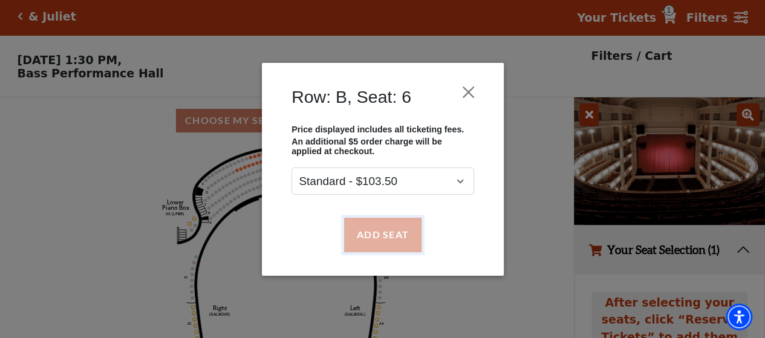
click at [393, 239] on button "Add Seat" at bounding box center [381, 235] width 77 height 34
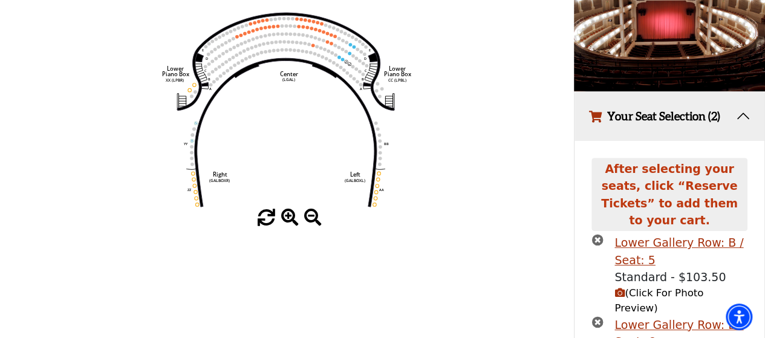
scroll to position [137, 0]
click at [622, 288] on icon "button" at bounding box center [619, 293] width 10 height 10
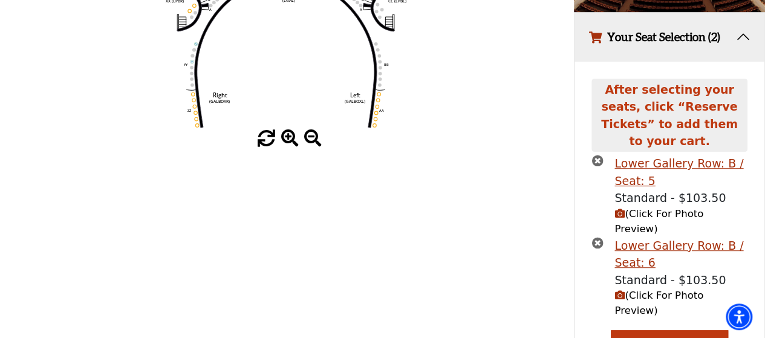
scroll to position [226, 0]
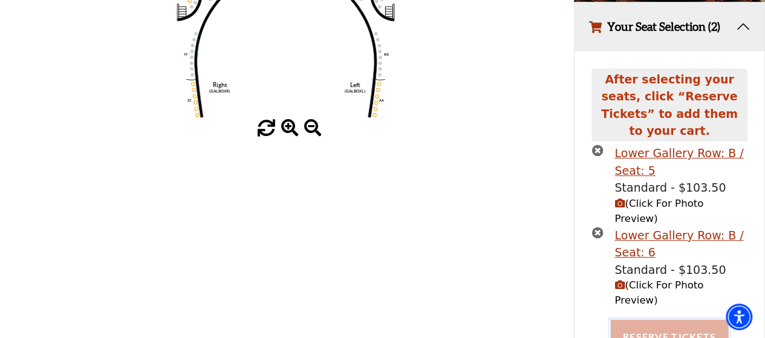
click at [676, 320] on button "Reserve Tickets" at bounding box center [669, 337] width 117 height 34
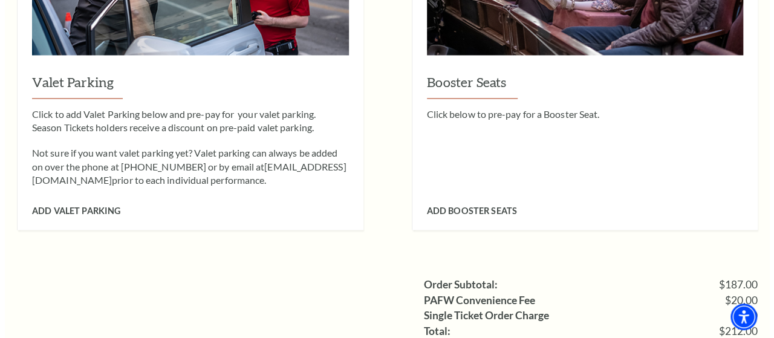
scroll to position [1028, 0]
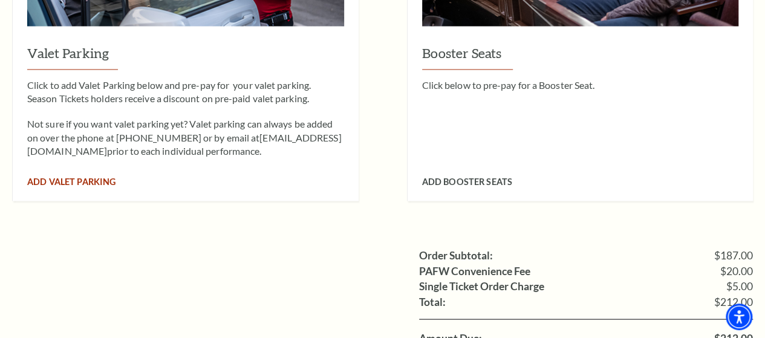
click at [103, 176] on span "Add Valet Parking" at bounding box center [71, 181] width 88 height 10
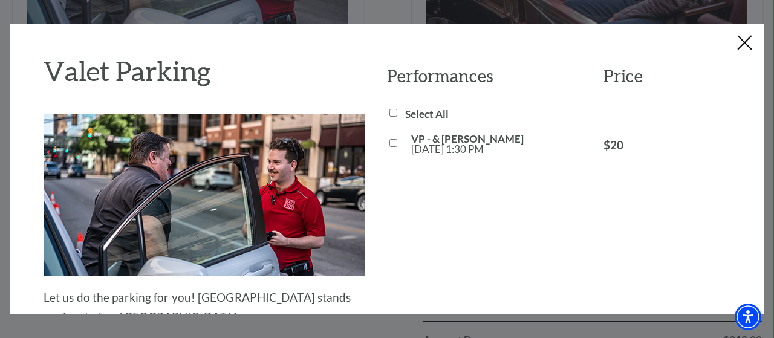
click at [387, 142] on div at bounding box center [396, 144] width 18 height 10
click at [389, 143] on input "VP - & [PERSON_NAME][DATE] 1:30 PM" at bounding box center [393, 143] width 8 height 8
checkbox input "true"
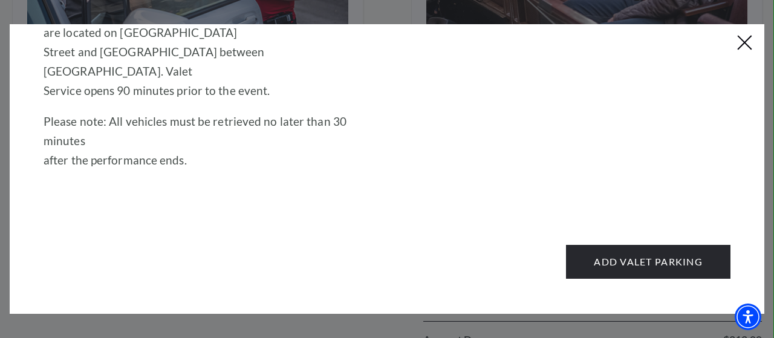
scroll to position [287, 0]
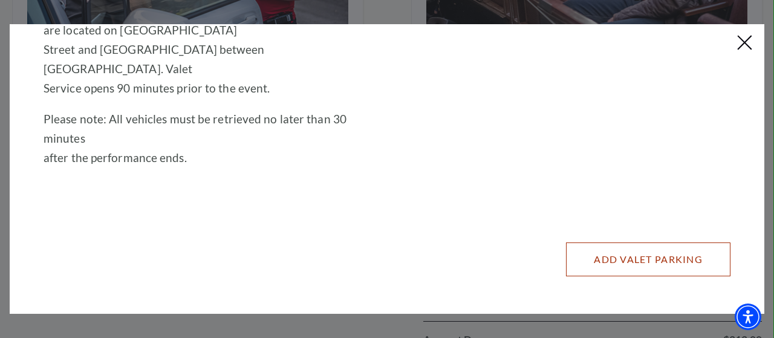
click at [627, 250] on button "Add Valet Parking" at bounding box center [648, 259] width 164 height 34
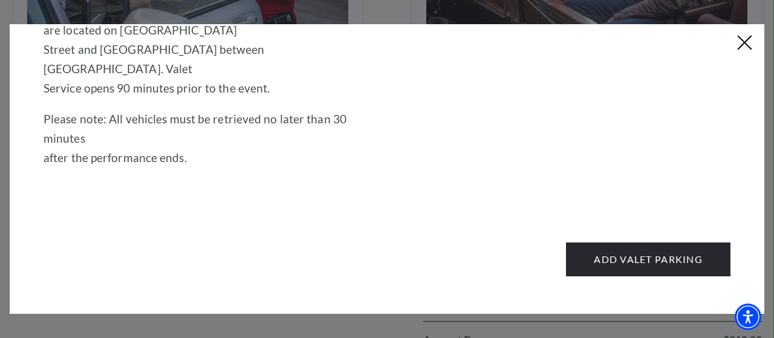
scroll to position [0, 0]
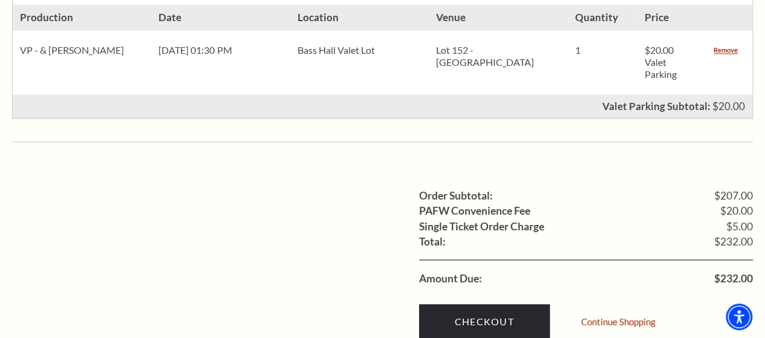
scroll to position [846, 0]
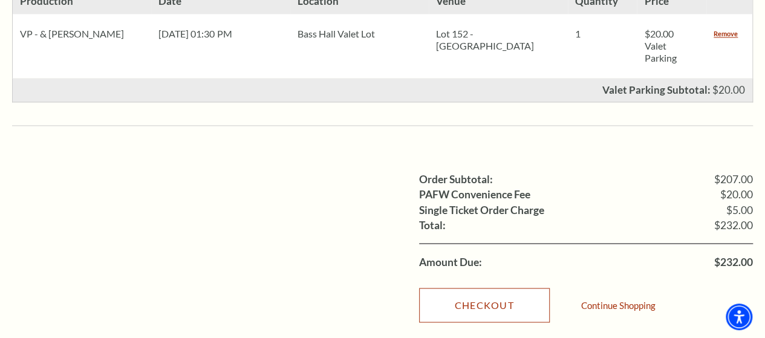
click at [459, 288] on link "Checkout" at bounding box center [484, 305] width 131 height 34
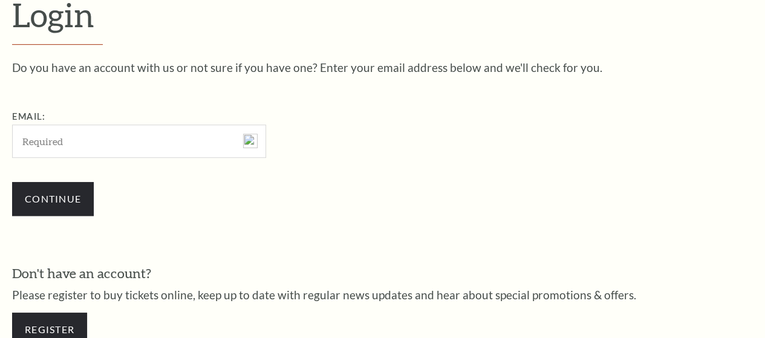
scroll to position [326, 0]
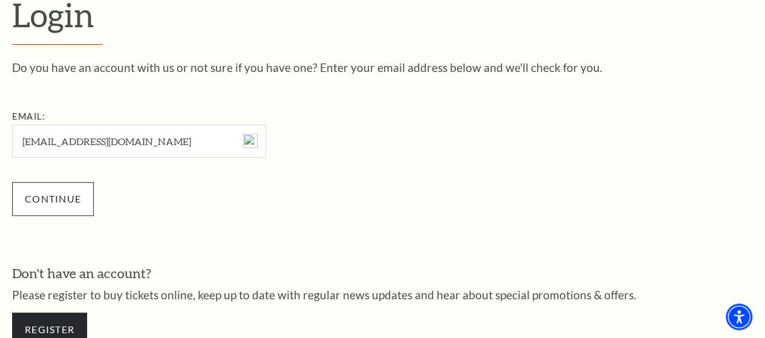
type input "keconnor25@gmail.com"
click at [42, 210] on input "Continue" at bounding box center [53, 199] width 82 height 34
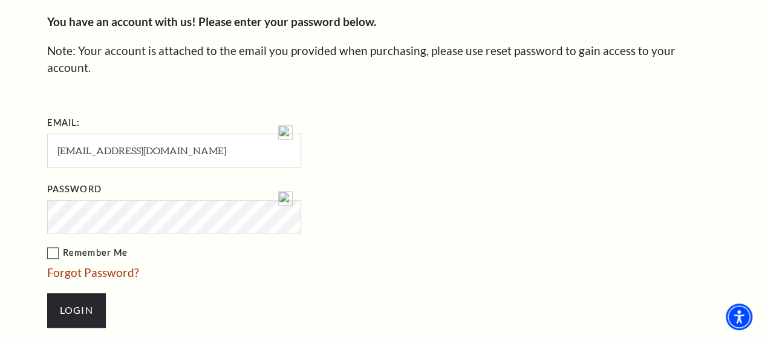
scroll to position [459, 0]
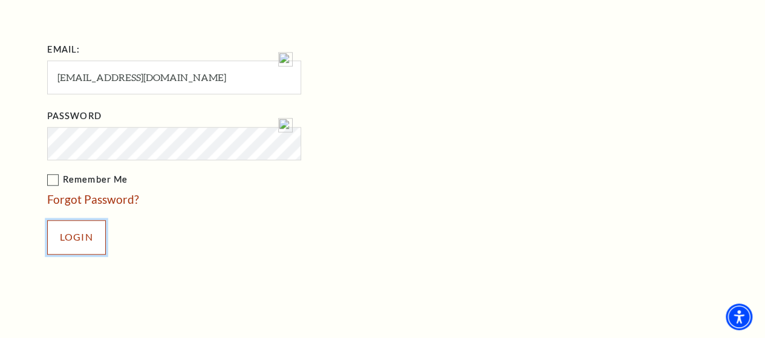
click at [89, 222] on input "Login" at bounding box center [76, 237] width 59 height 34
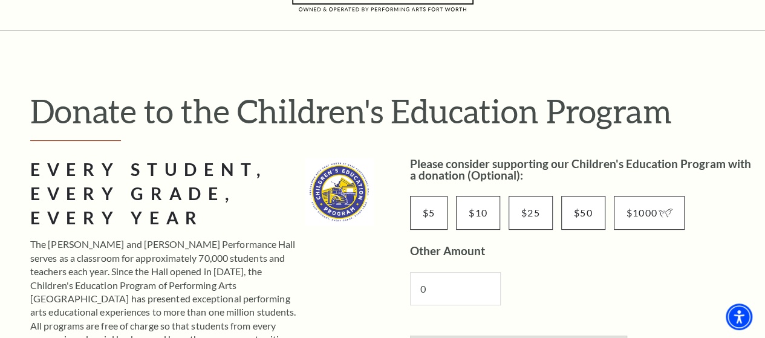
scroll to position [181, 0]
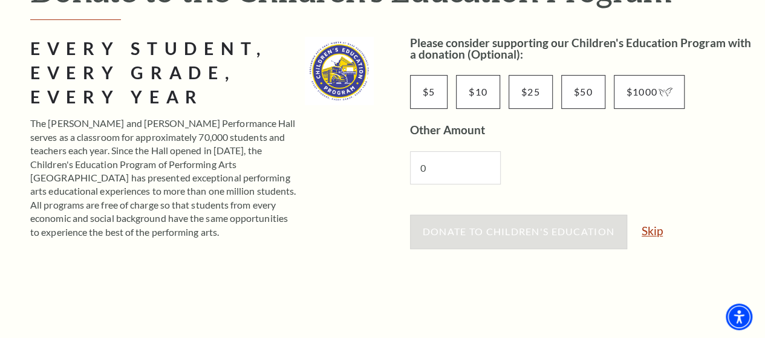
click at [653, 233] on link "Skip" at bounding box center [651, 230] width 21 height 11
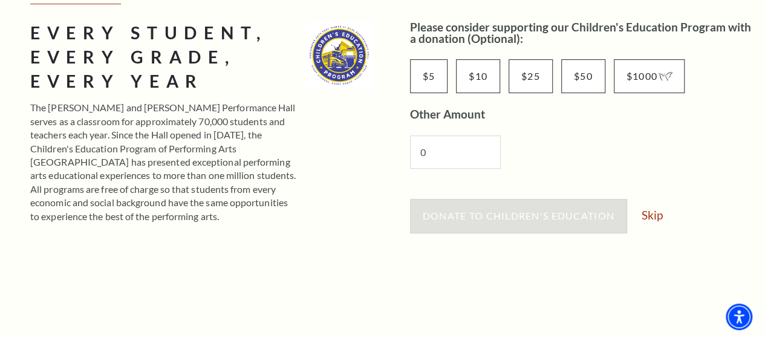
scroll to position [121, 0]
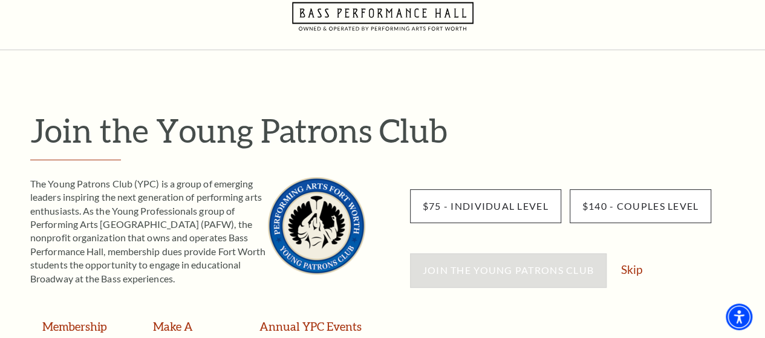
scroll to position [60, 0]
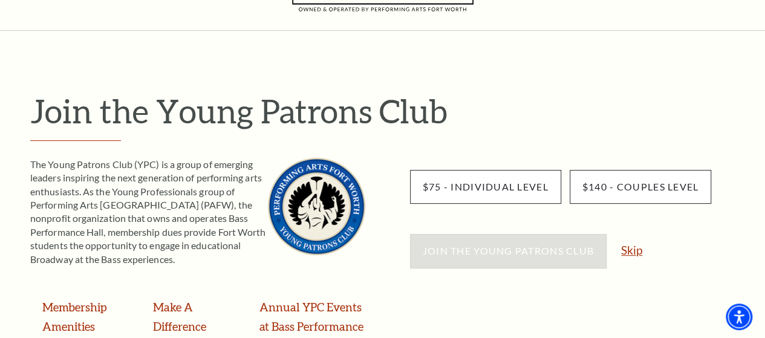
click at [629, 254] on link "Skip" at bounding box center [631, 249] width 21 height 11
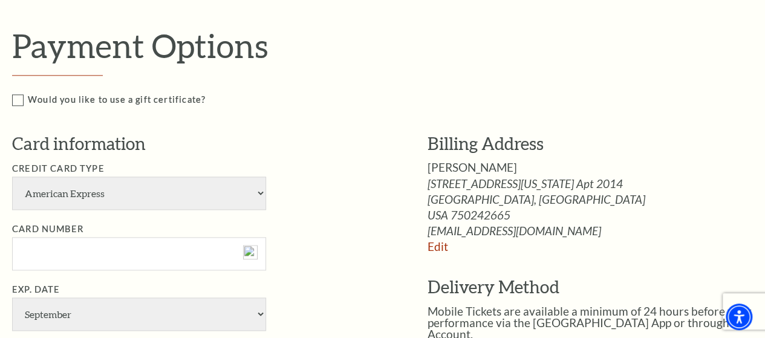
scroll to position [786, 0]
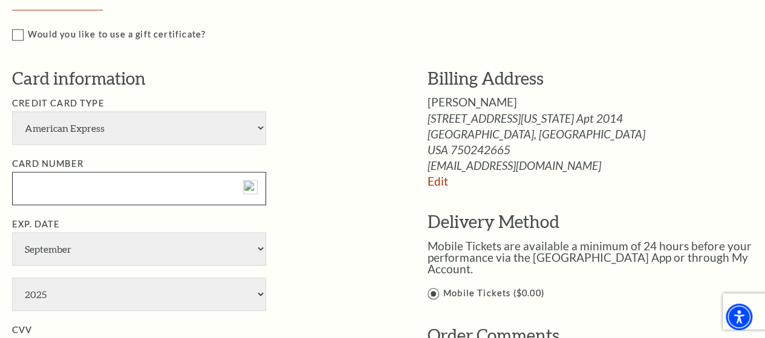
click at [45, 189] on input "Card Number" at bounding box center [139, 188] width 254 height 33
type input "[CREDIT_CARD_NUMBER]"
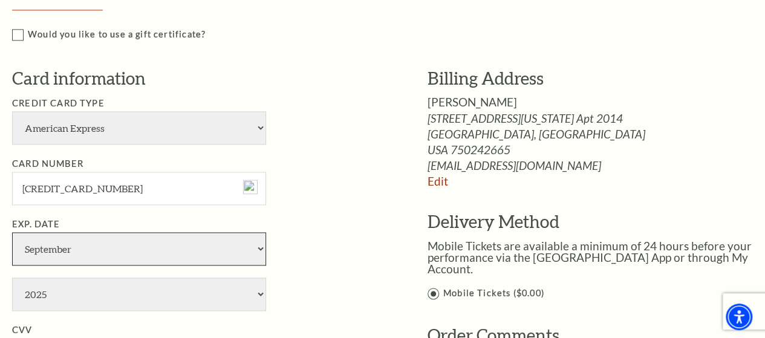
click at [45, 257] on select "January February March April May June July August September October November De…" at bounding box center [139, 248] width 254 height 33
select select "7"
click at [12, 232] on select "January February March April May June July August September October November De…" at bounding box center [139, 248] width 254 height 33
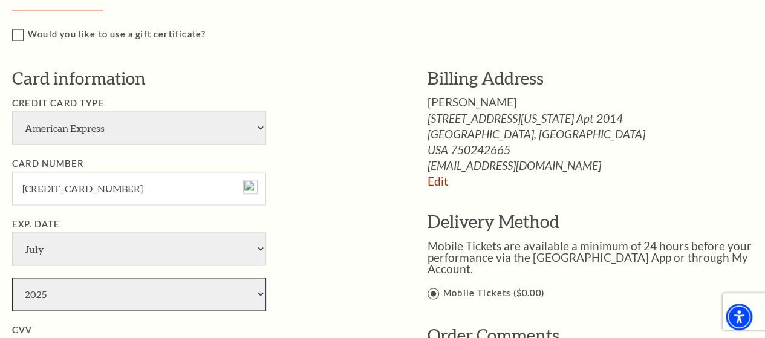
click at [55, 290] on select "2025 2026 2027 2028 2029 2030 2031 2032 2033 2034" at bounding box center [139, 293] width 254 height 33
select select "2026"
click at [12, 277] on select "2025 2026 2027 2028 2029 2030 2031 2032 2033 2034" at bounding box center [139, 293] width 254 height 33
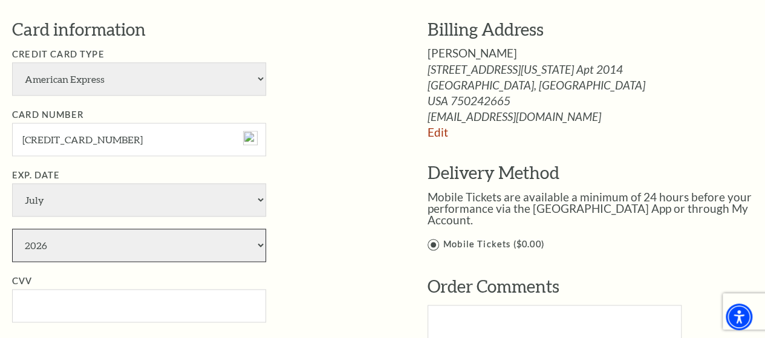
scroll to position [907, 0]
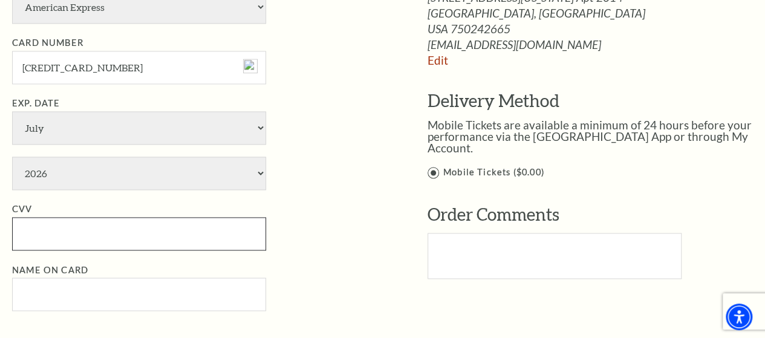
click at [57, 235] on input "CVV" at bounding box center [139, 233] width 254 height 33
type input "458"
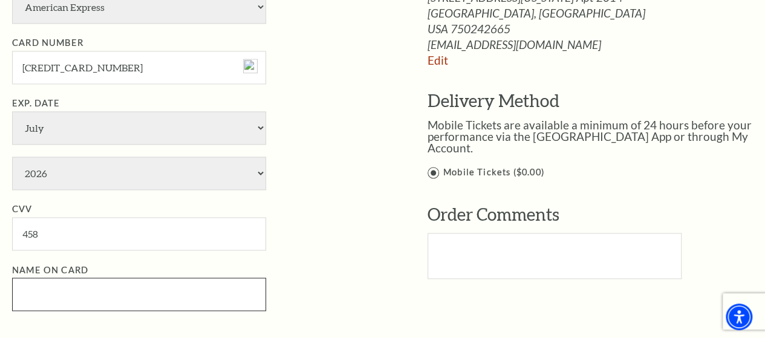
click at [61, 283] on input "Name on Card" at bounding box center [139, 293] width 254 height 33
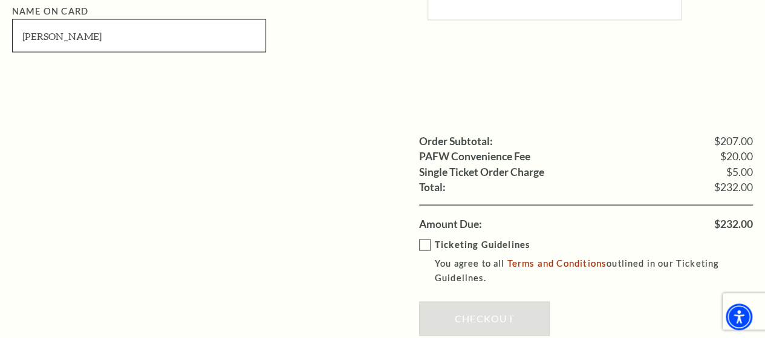
scroll to position [1209, 0]
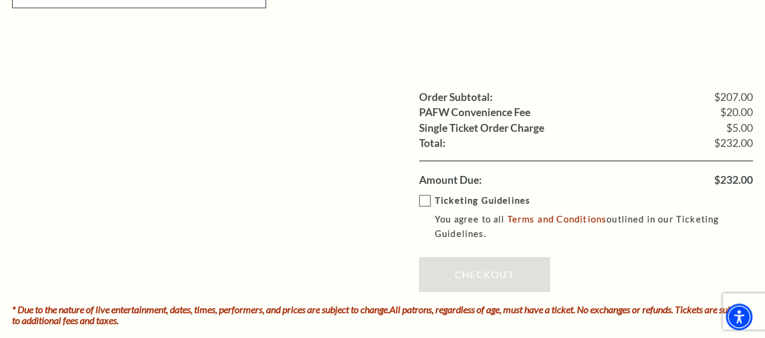
type input "[PERSON_NAME]"
click at [427, 193] on label "Ticketing Guidelines You agree to all Terms and Conditions outlined in our Tick…" at bounding box center [594, 217] width 351 height 48
click at [0, 0] on input "Ticketing Guidelines You agree to all Terms and Conditions outlined in our Tick…" at bounding box center [0, 0] width 0 height 0
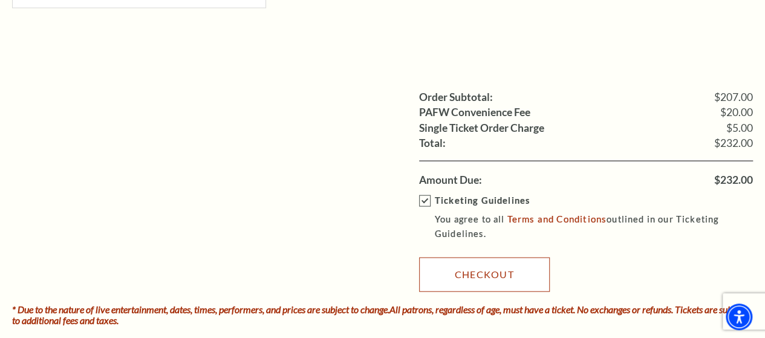
click at [488, 276] on link "Checkout" at bounding box center [484, 275] width 131 height 34
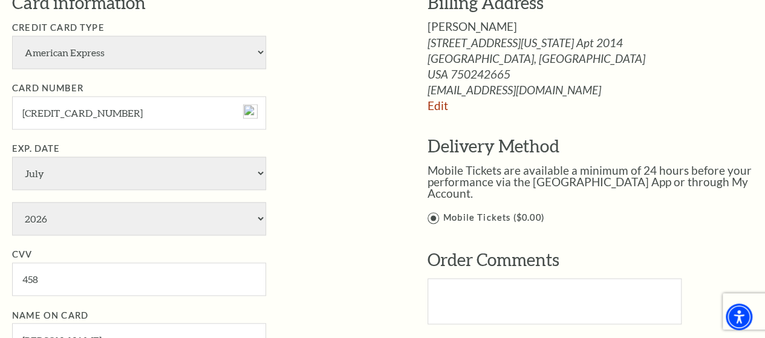
scroll to position [786, 0]
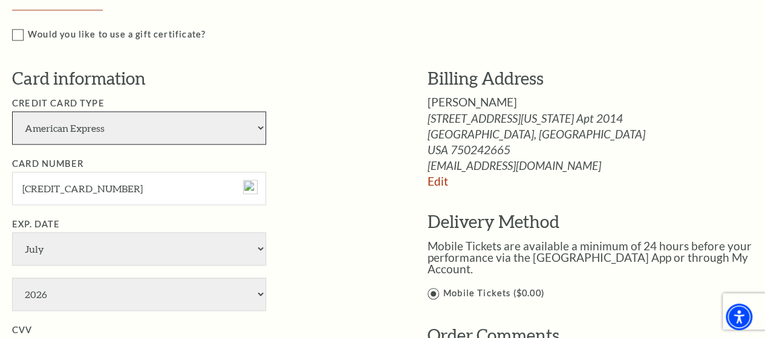
click at [112, 127] on select "American Express Visa Master Card Discover" at bounding box center [139, 127] width 254 height 33
select select "25"
click at [12, 111] on select "American Express Visa Master Card Discover" at bounding box center [139, 127] width 254 height 33
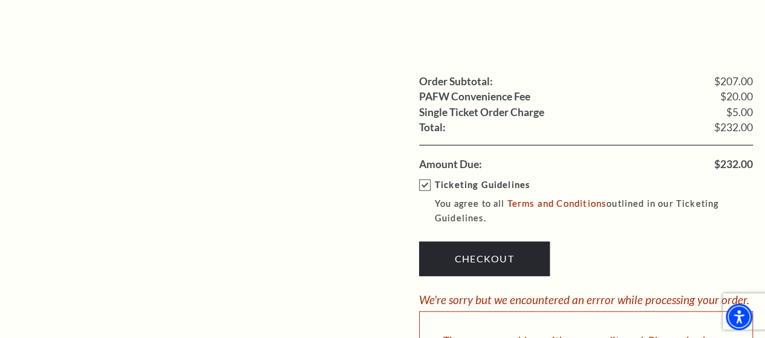
scroll to position [1269, 0]
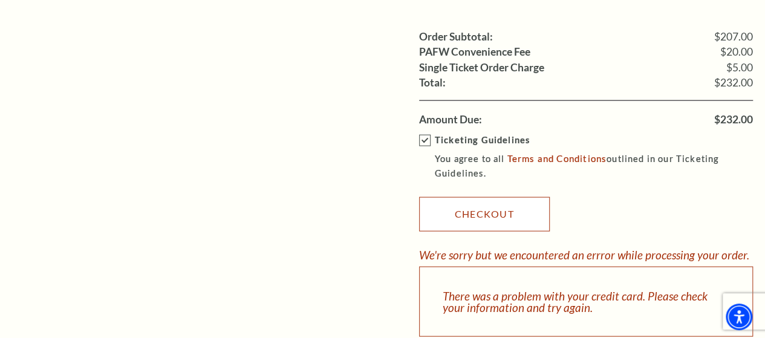
click at [491, 206] on link "Checkout" at bounding box center [484, 214] width 131 height 34
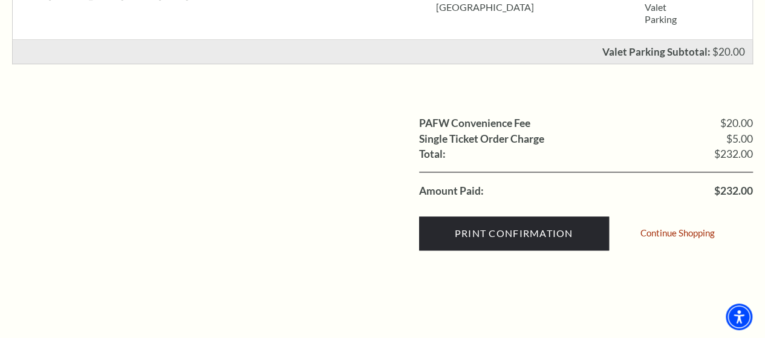
scroll to position [604, 0]
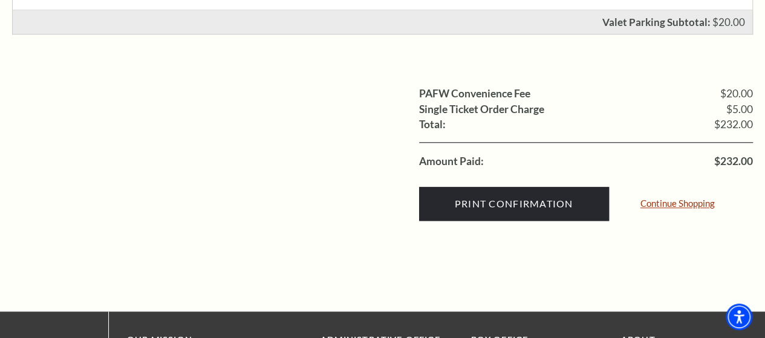
click at [669, 204] on link "Continue Shopping" at bounding box center [677, 203] width 74 height 9
